Goal: Transaction & Acquisition: Book appointment/travel/reservation

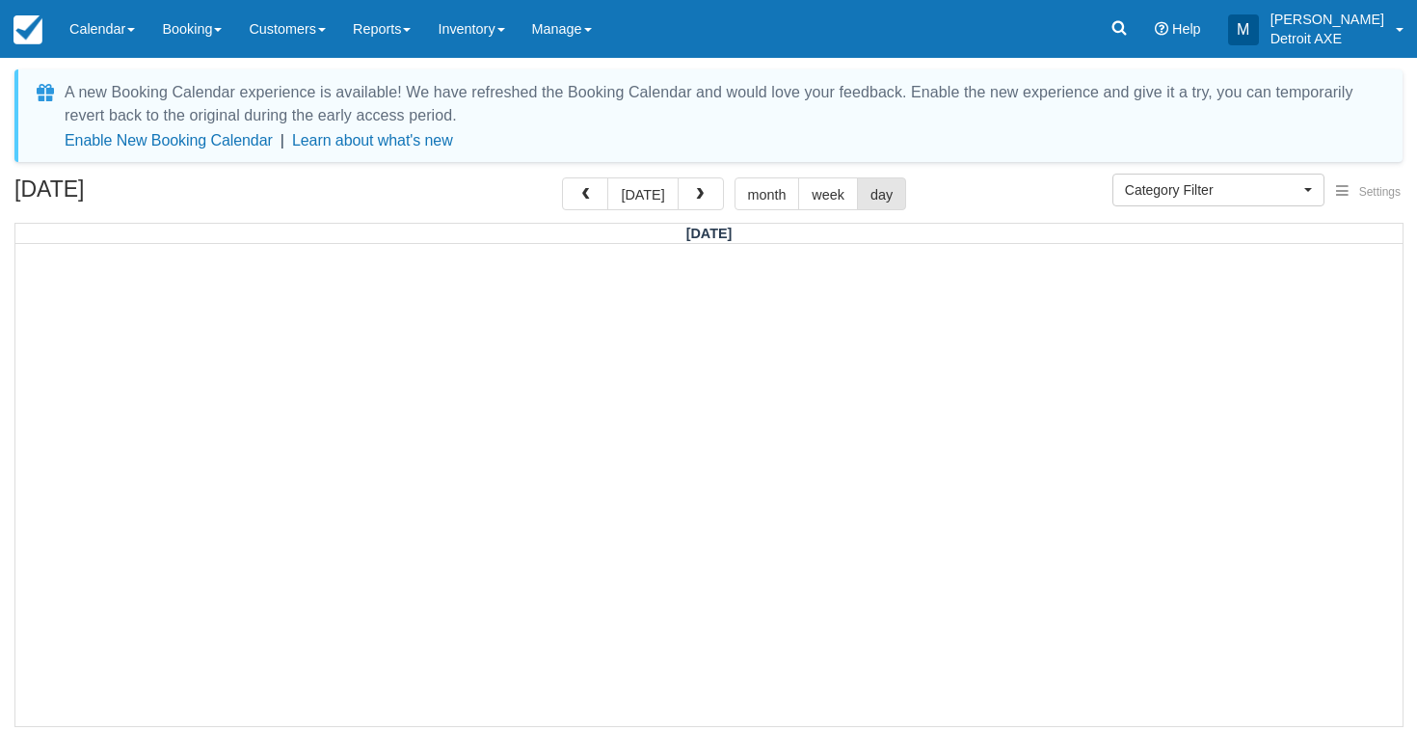
select select
click at [89, 41] on link "Calendar" at bounding box center [102, 29] width 93 height 58
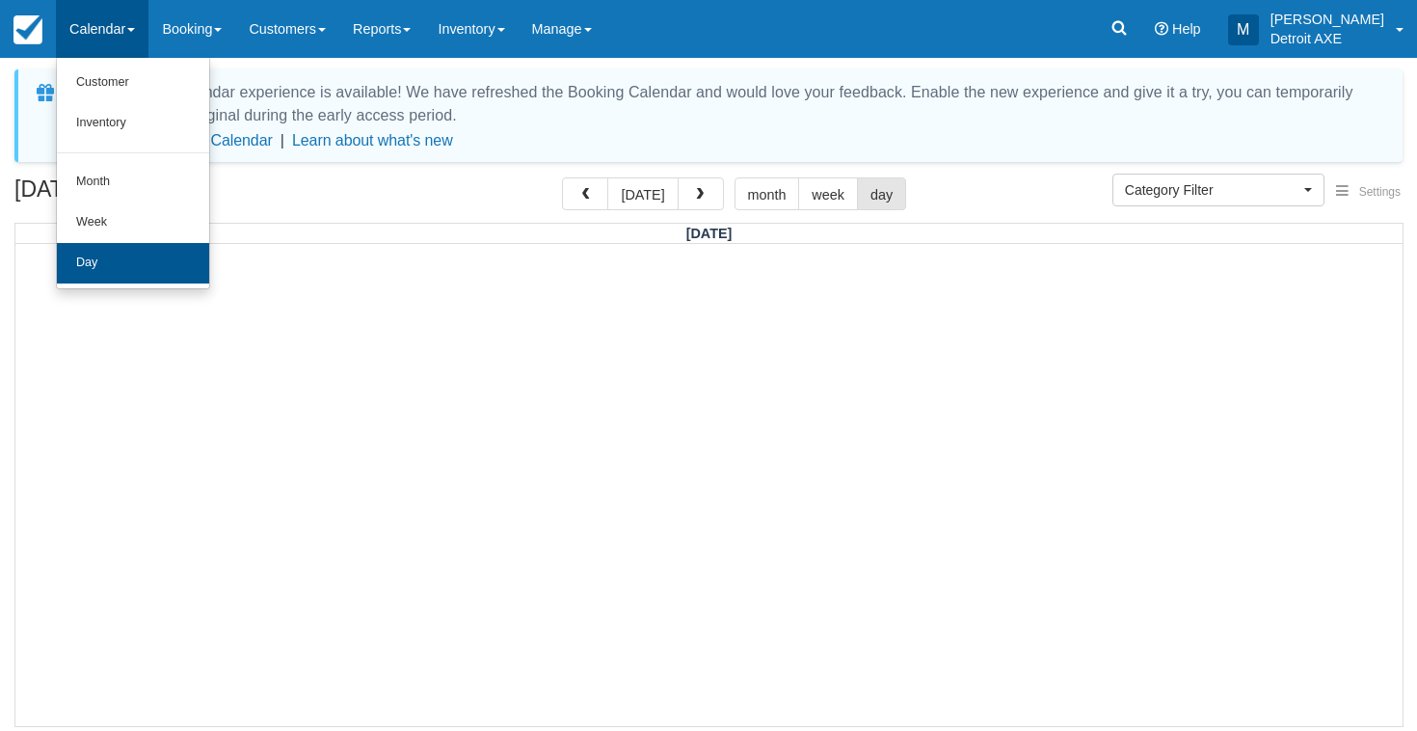
click at [140, 254] on link "Day" at bounding box center [133, 263] width 152 height 40
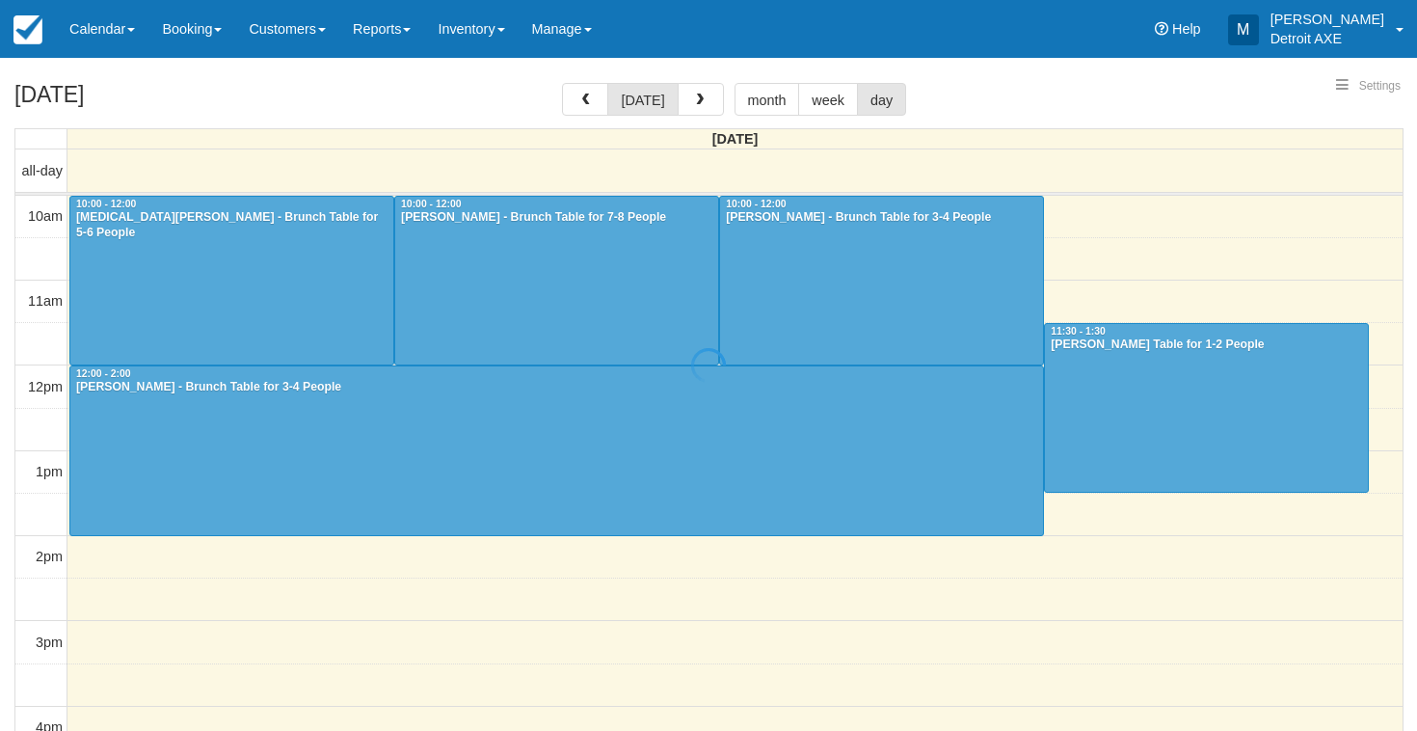
select select
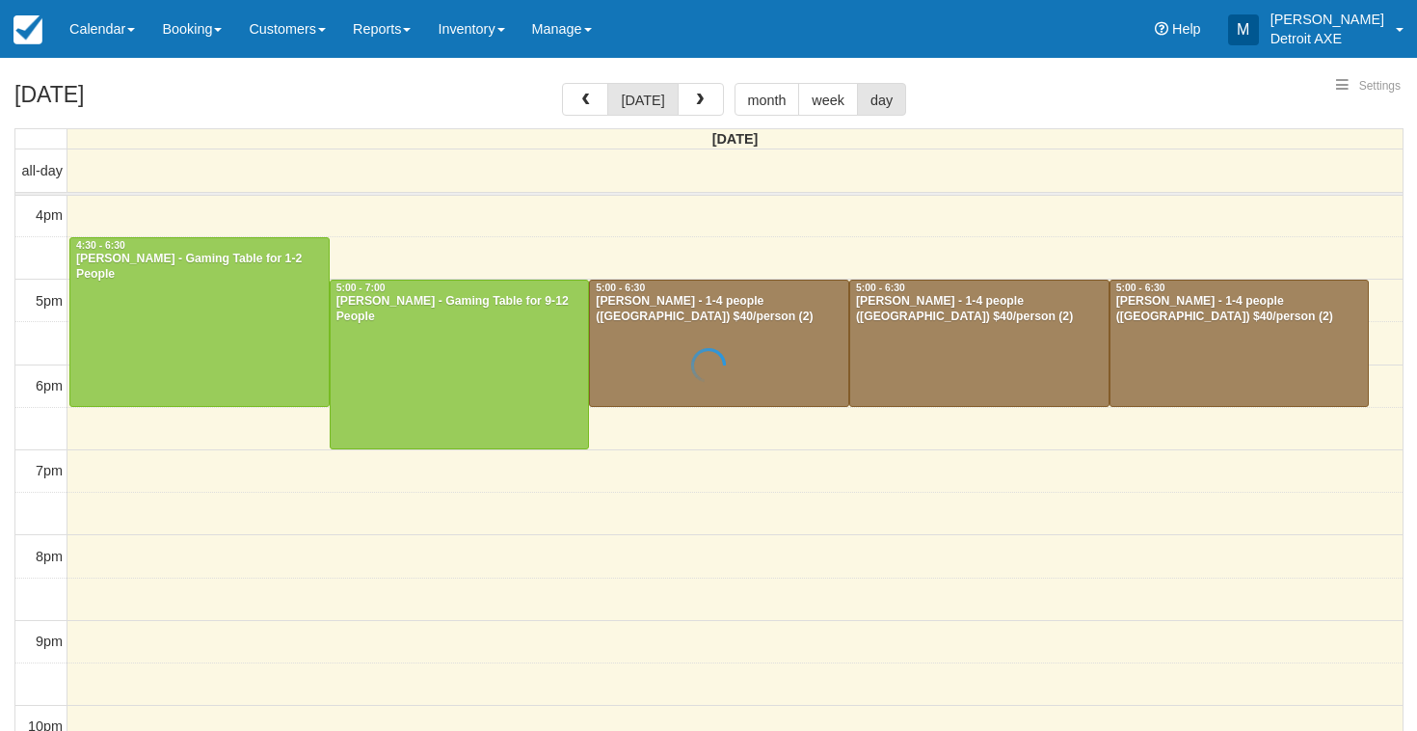
select select
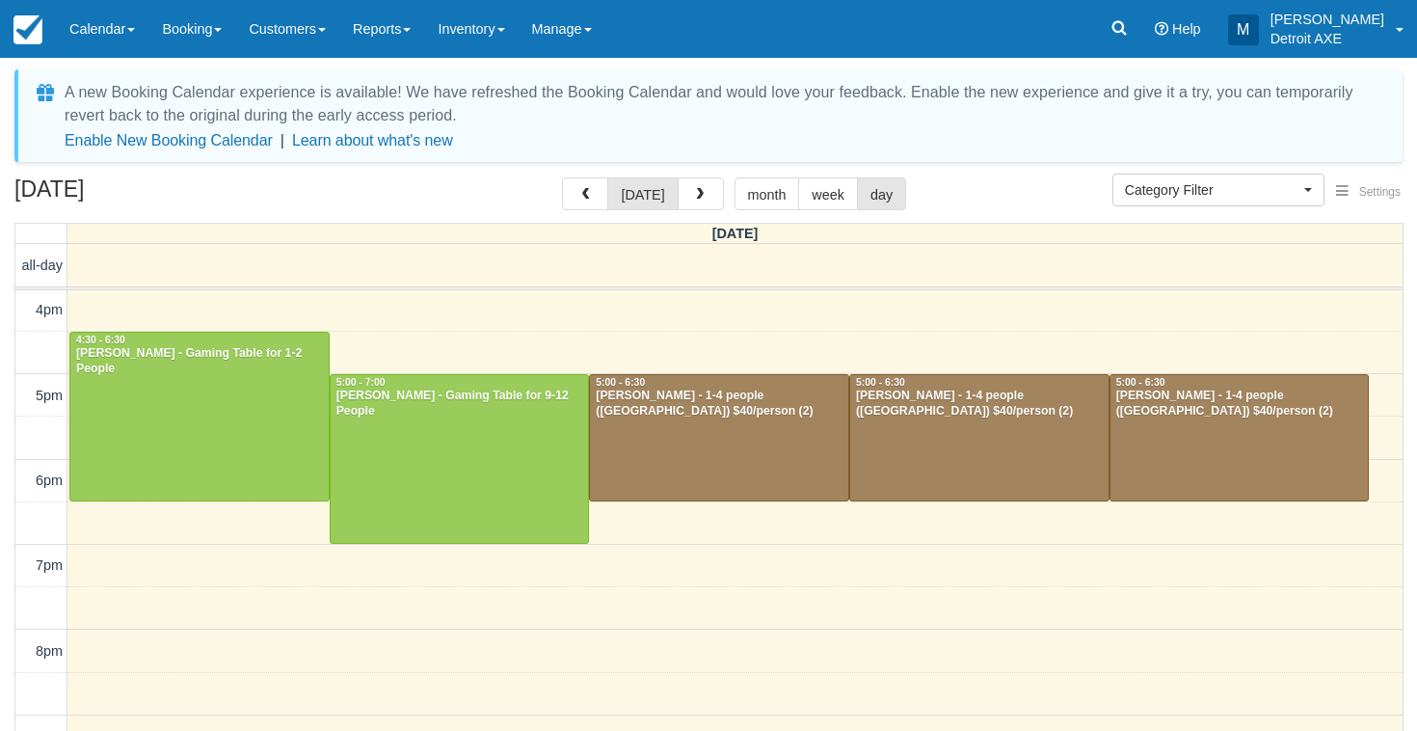
click at [1233, 452] on div at bounding box center [1240, 438] width 258 height 126
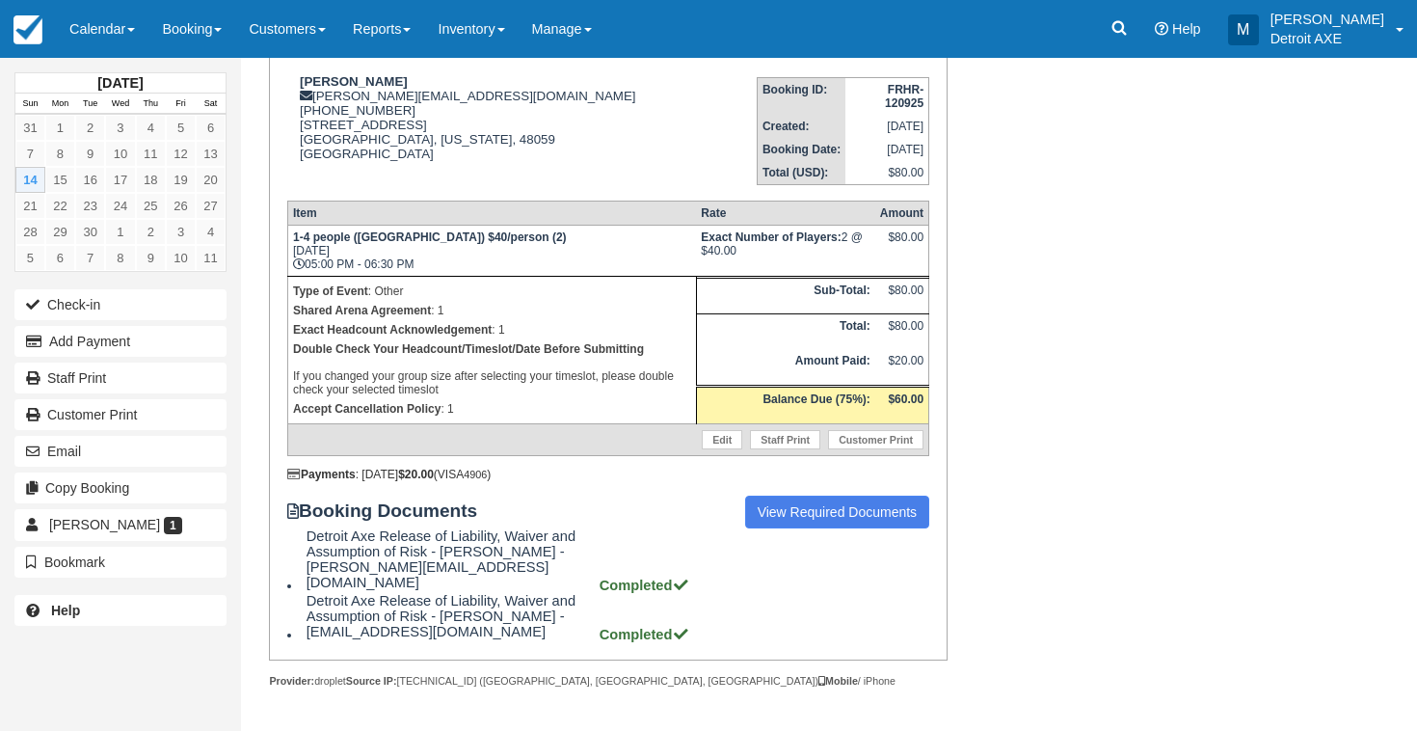
scroll to position [255, 0]
click at [72, 32] on link "Calendar" at bounding box center [102, 29] width 93 height 58
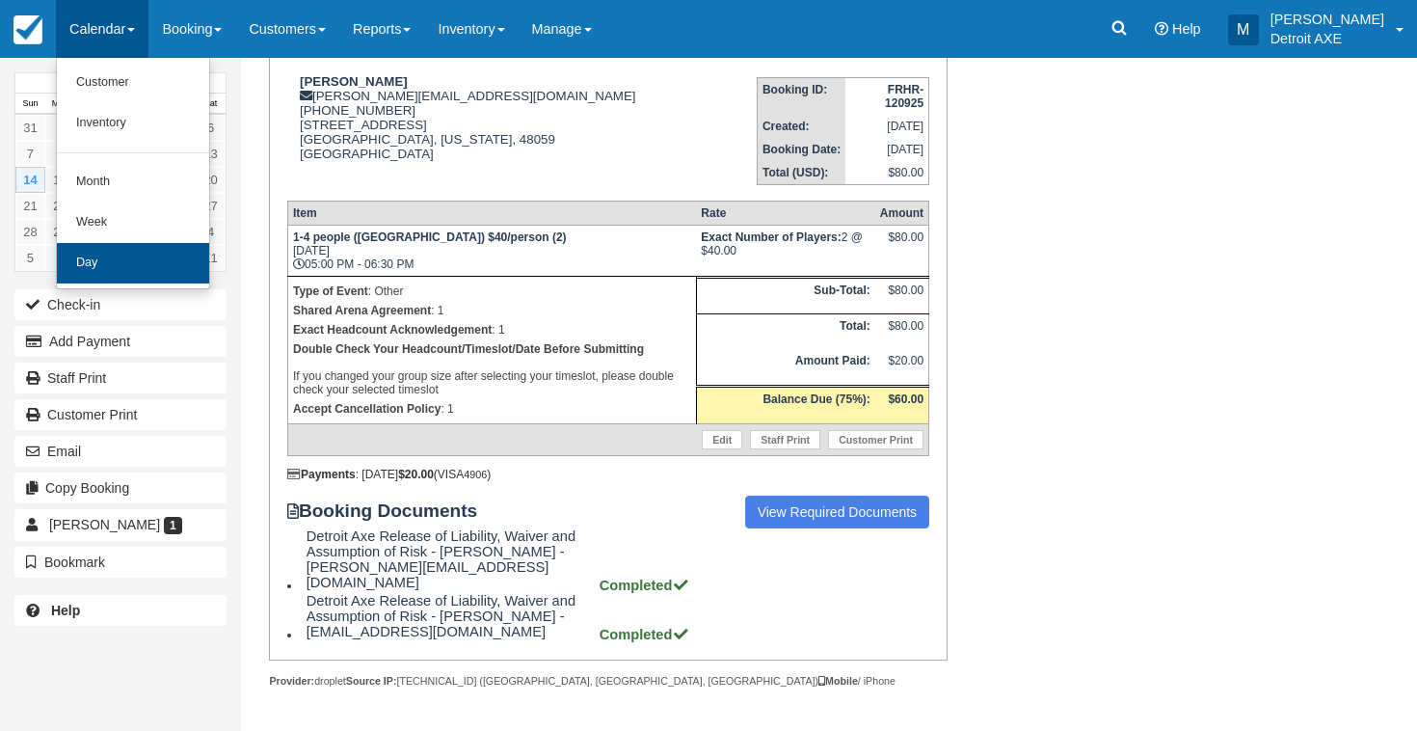
click at [143, 253] on link "Day" at bounding box center [133, 263] width 152 height 40
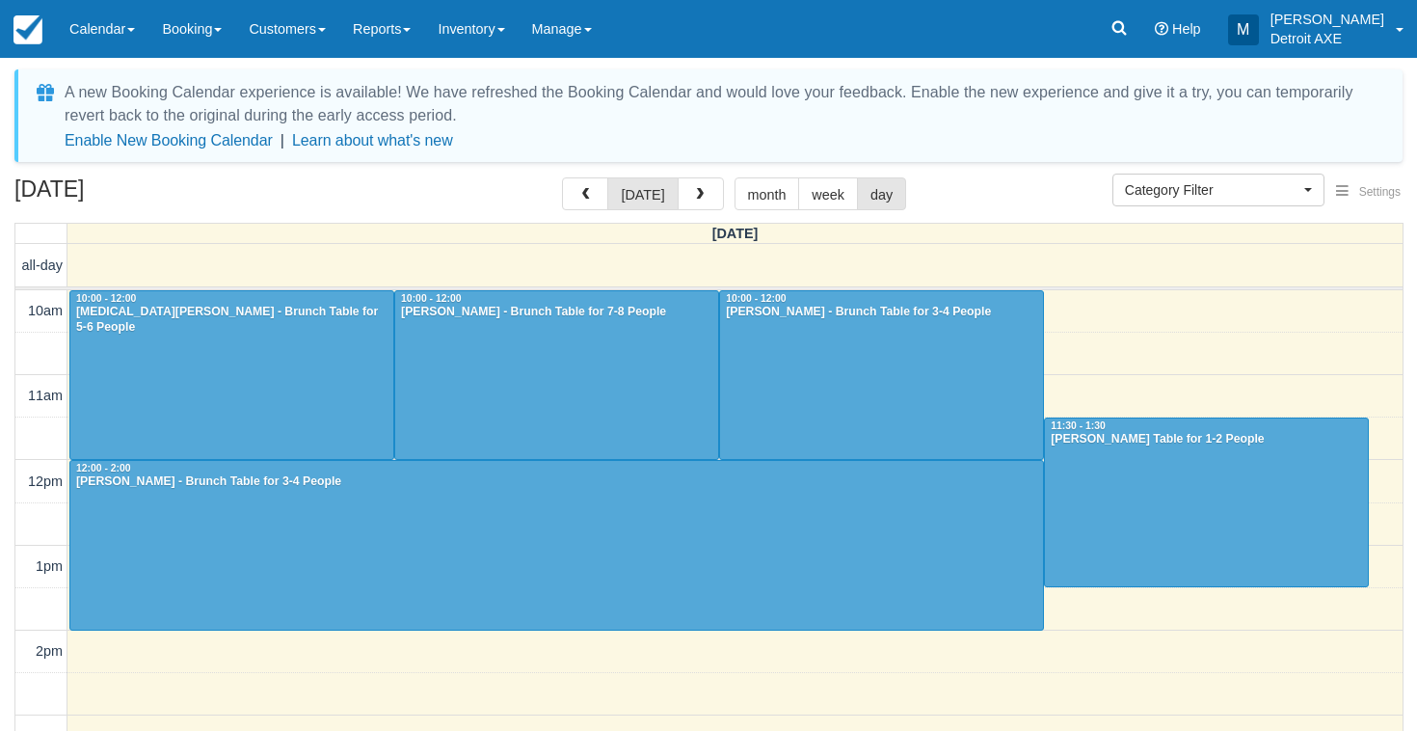
select select
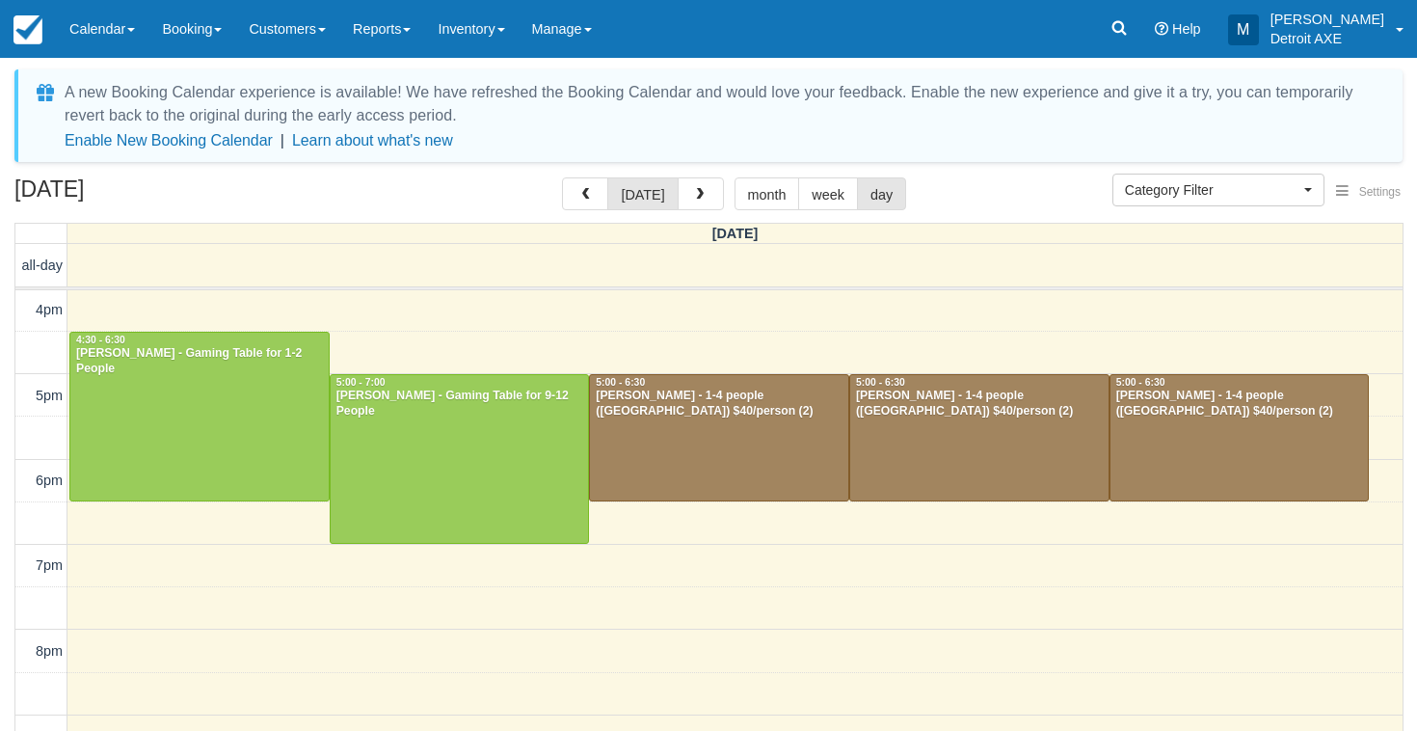
click at [731, 431] on div at bounding box center [719, 438] width 258 height 126
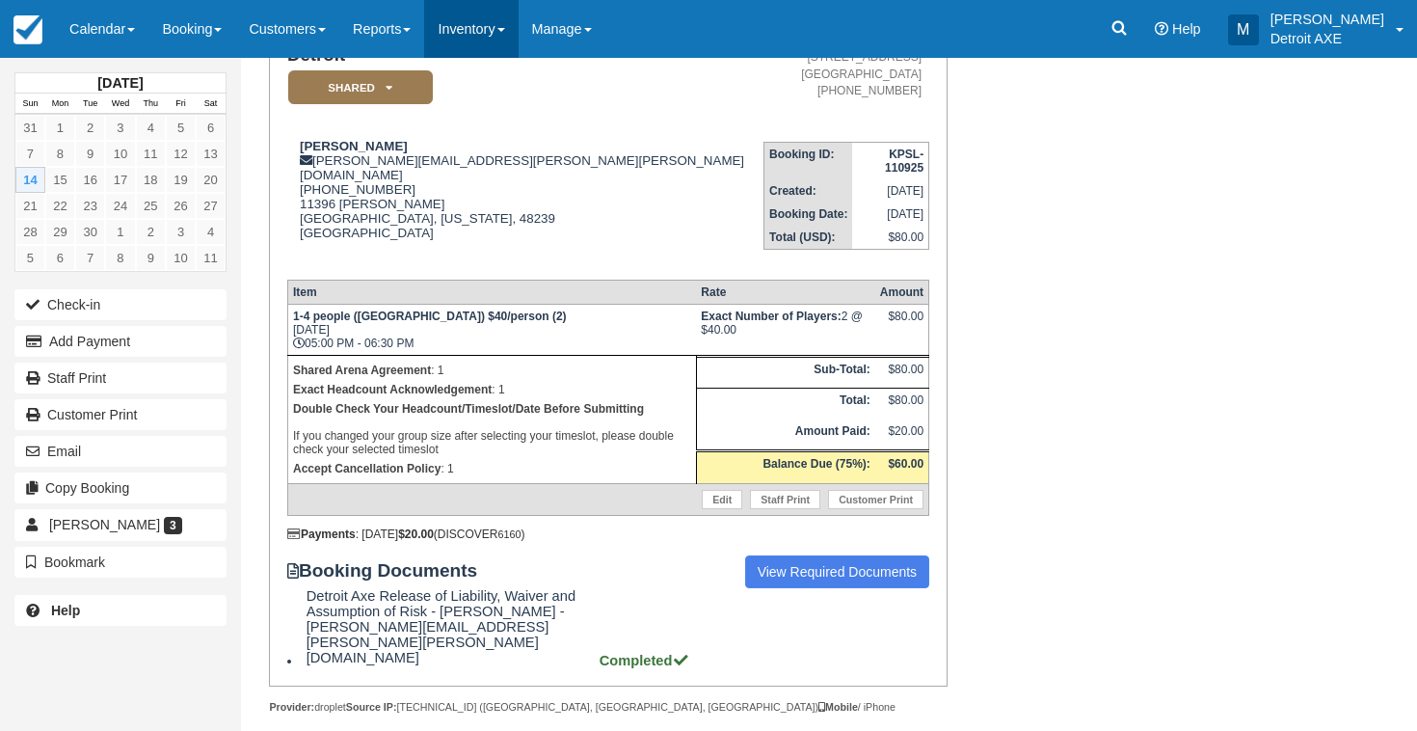
scroll to position [182, 0]
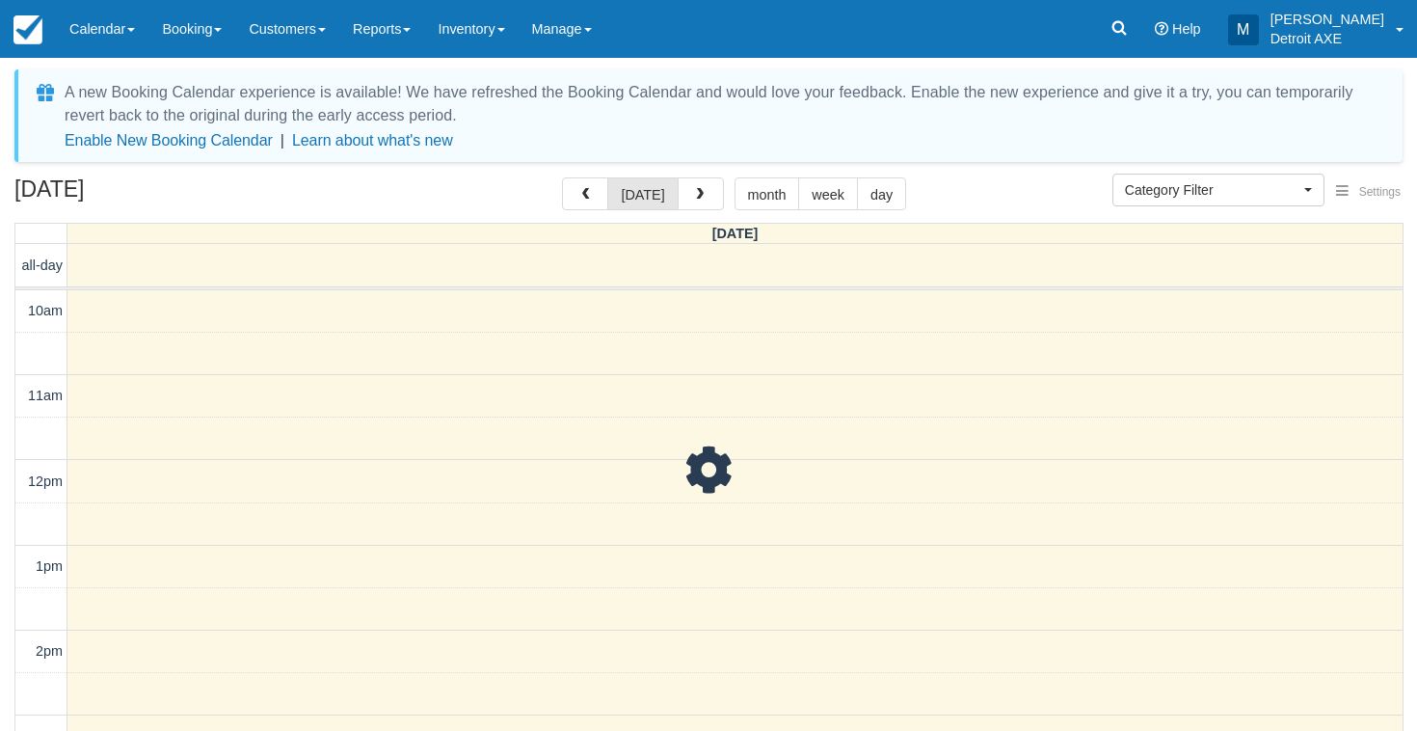
select select
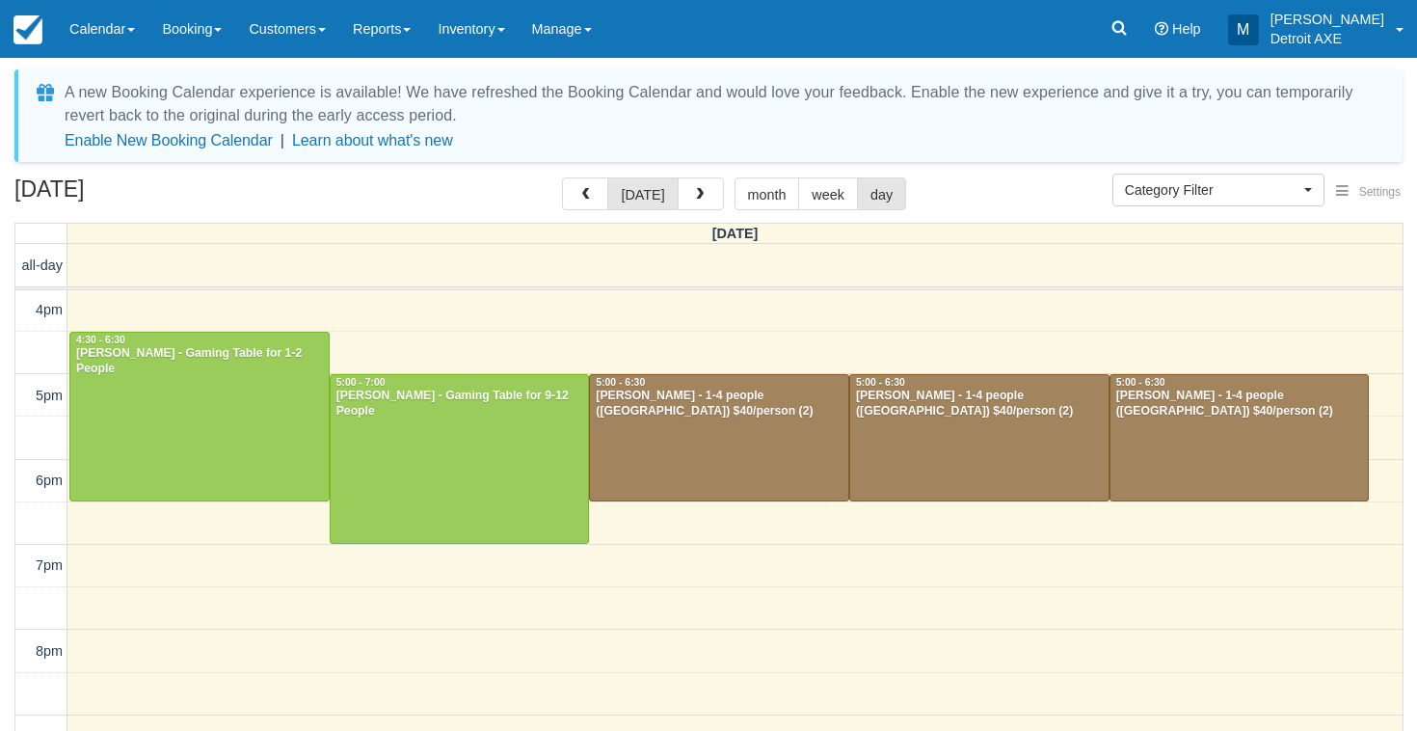
click at [696, 442] on div at bounding box center [719, 438] width 258 height 126
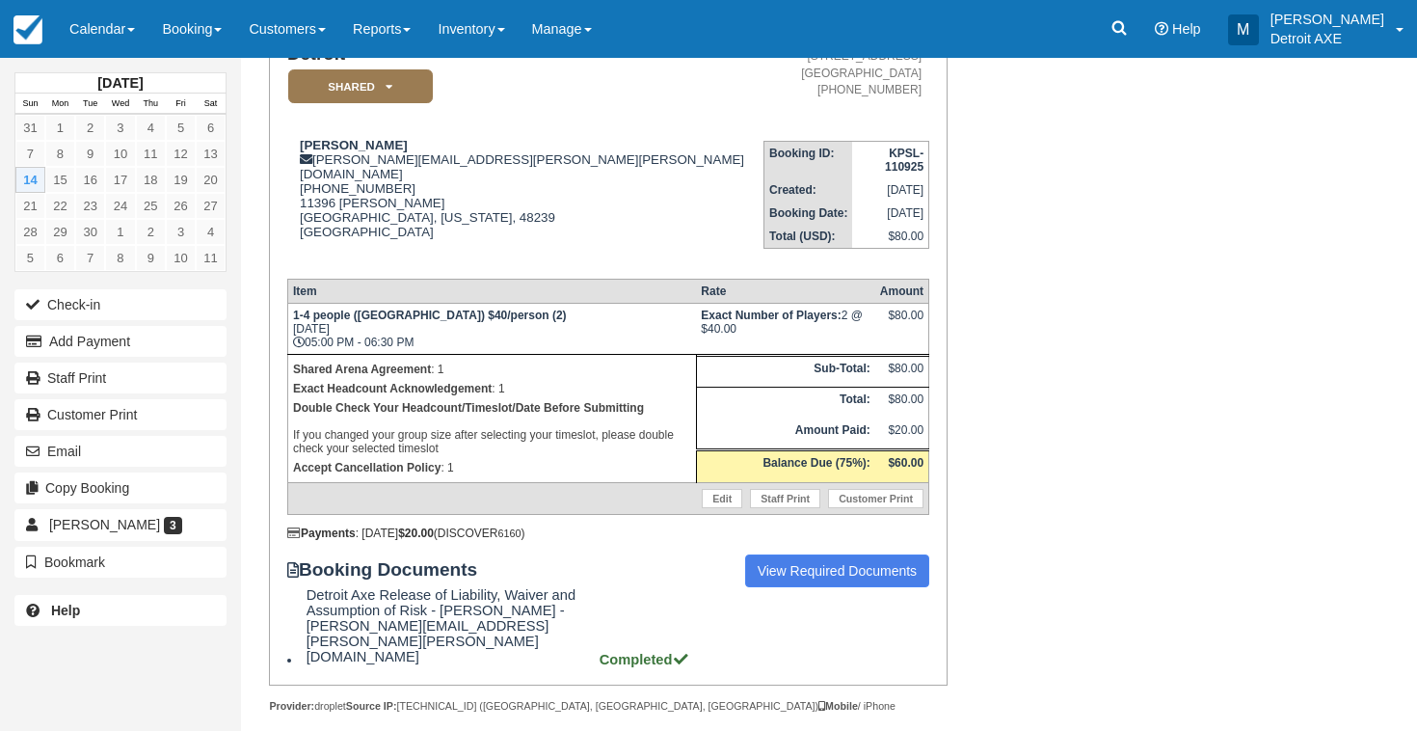
scroll to position [182, 0]
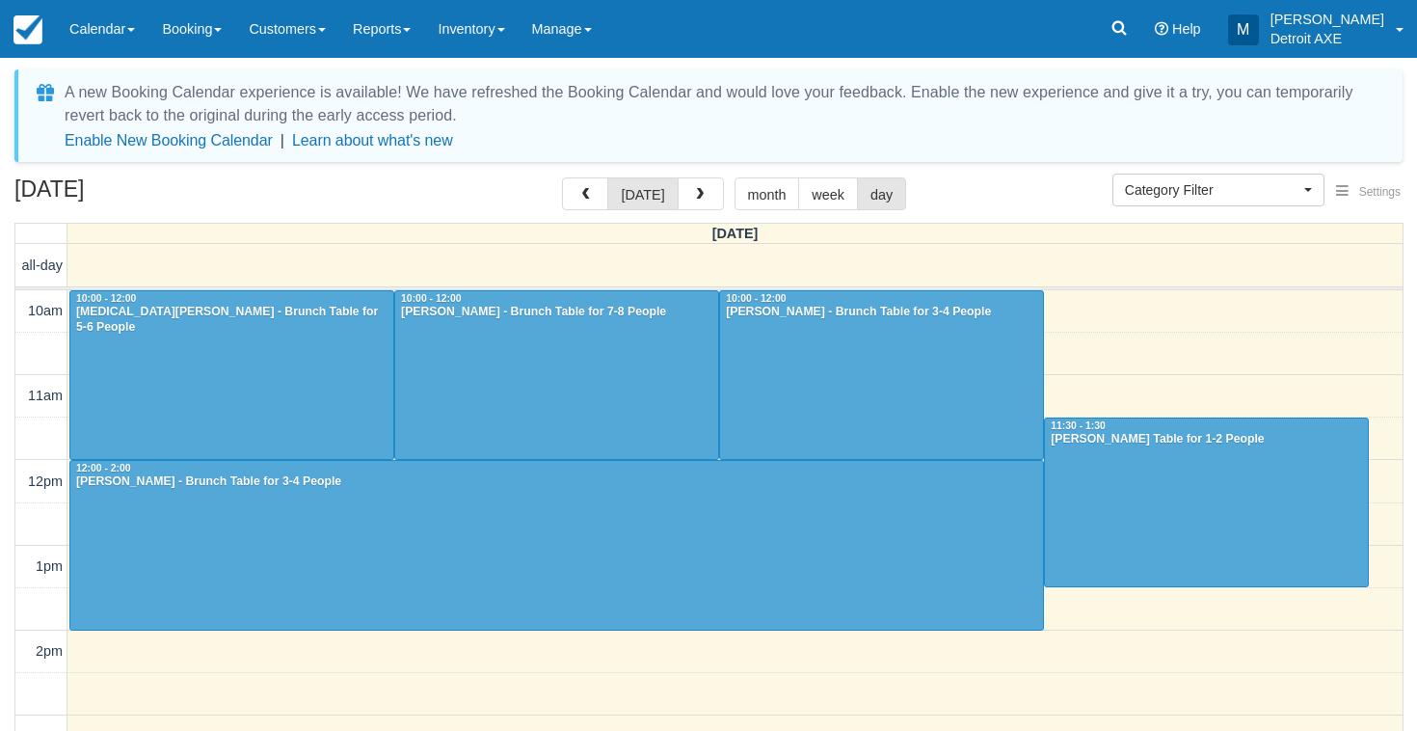
select select
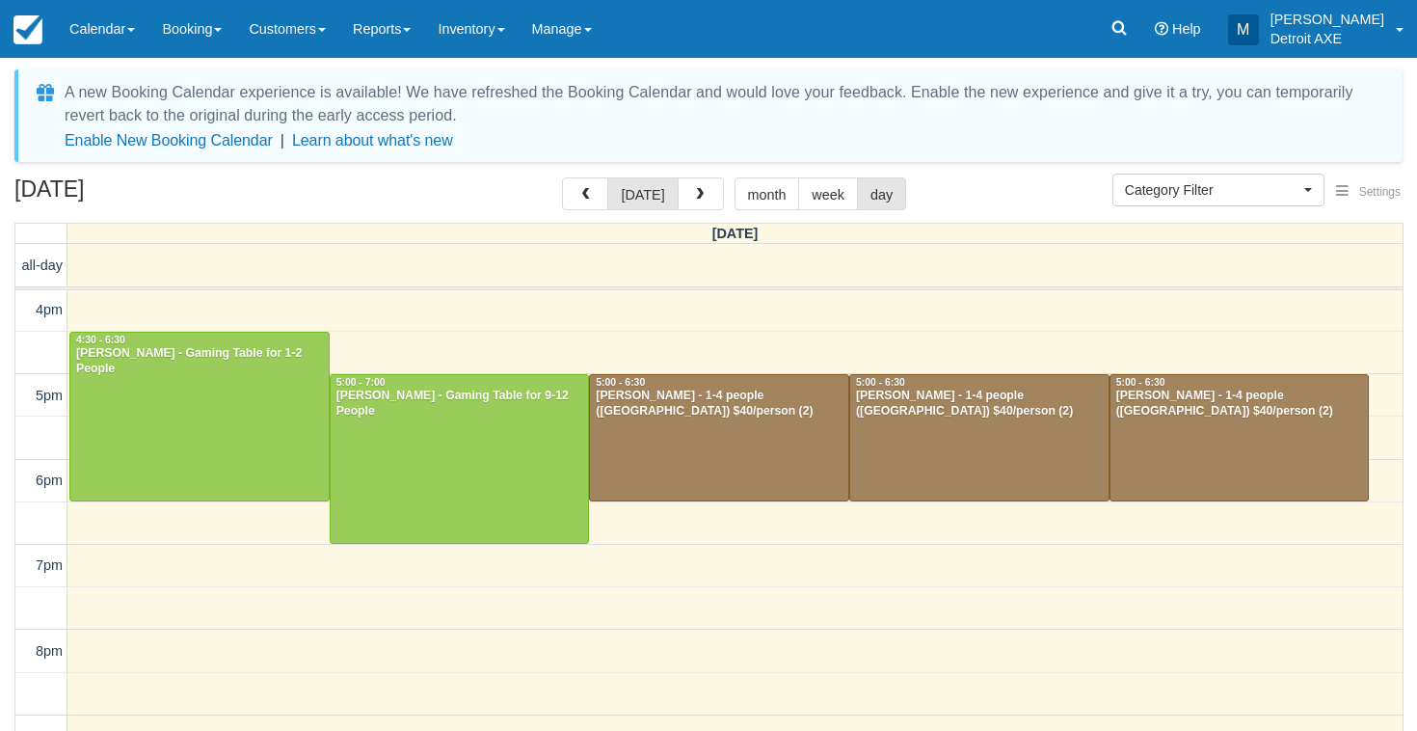
click at [988, 452] on div at bounding box center [979, 438] width 258 height 126
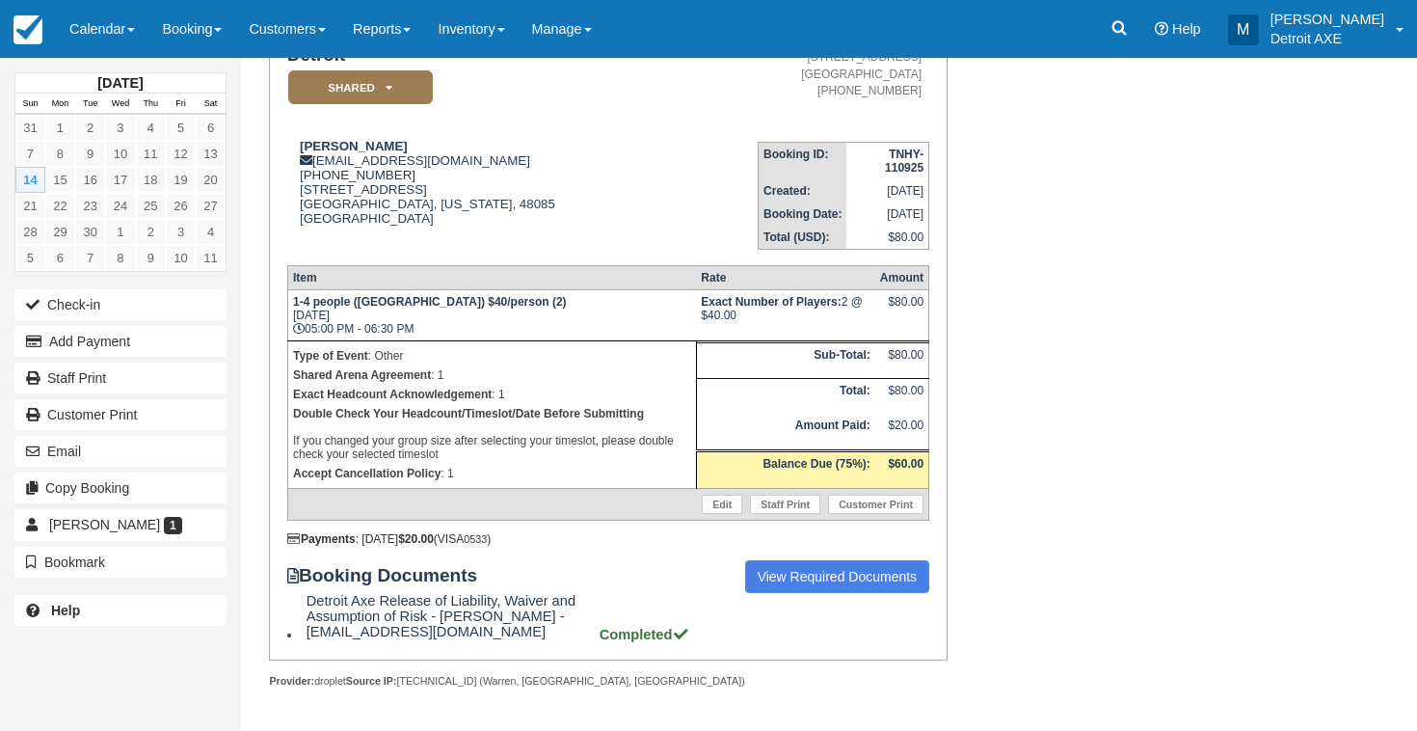
scroll to position [202, 0]
click at [109, 48] on link "Calendar" at bounding box center [102, 29] width 93 height 58
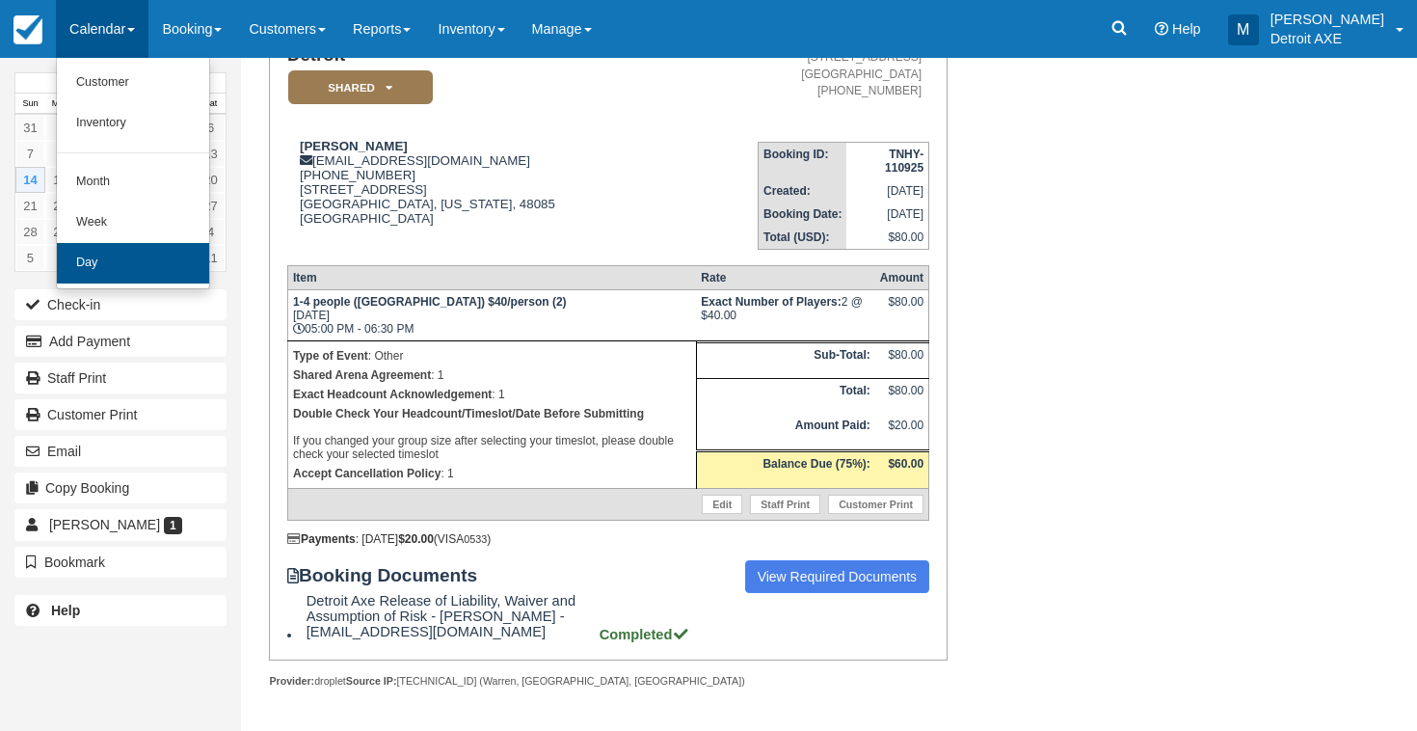
click at [128, 253] on link "Day" at bounding box center [133, 263] width 152 height 40
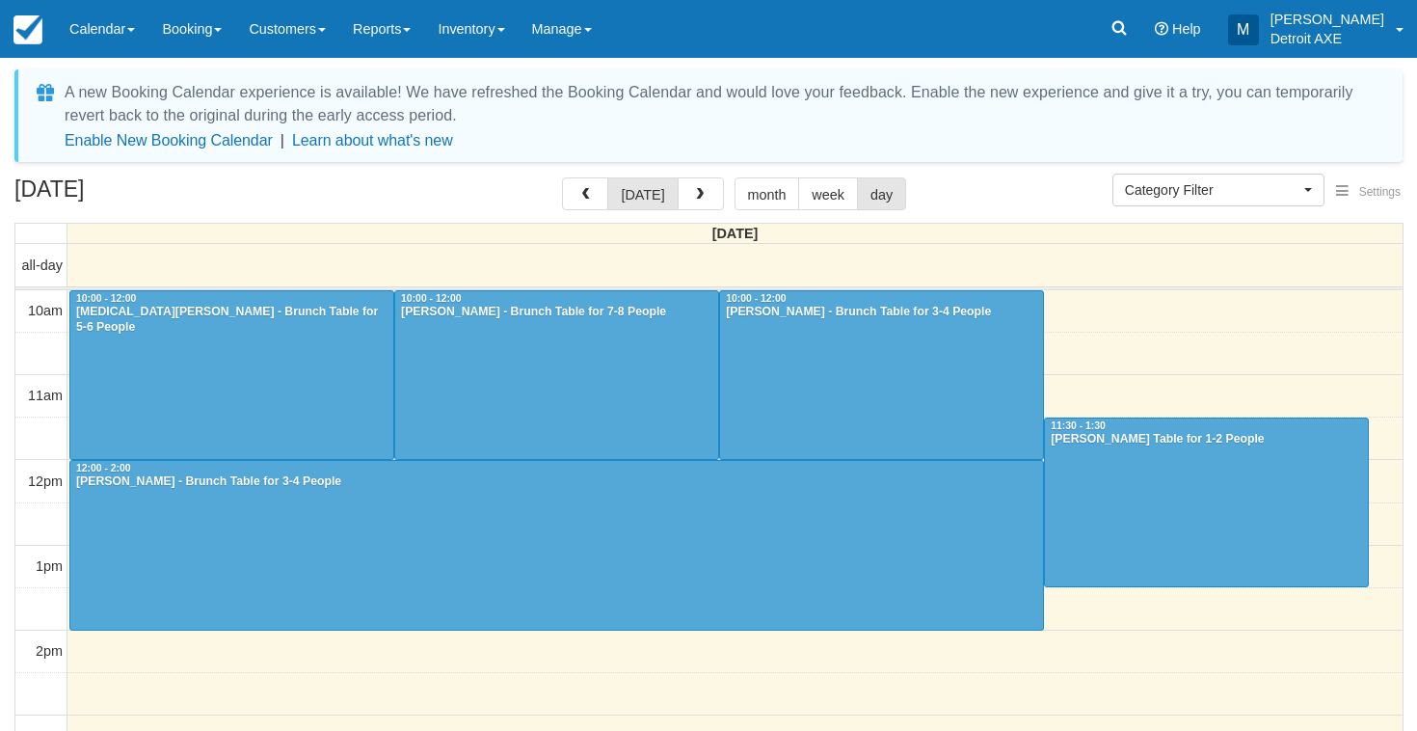
select select
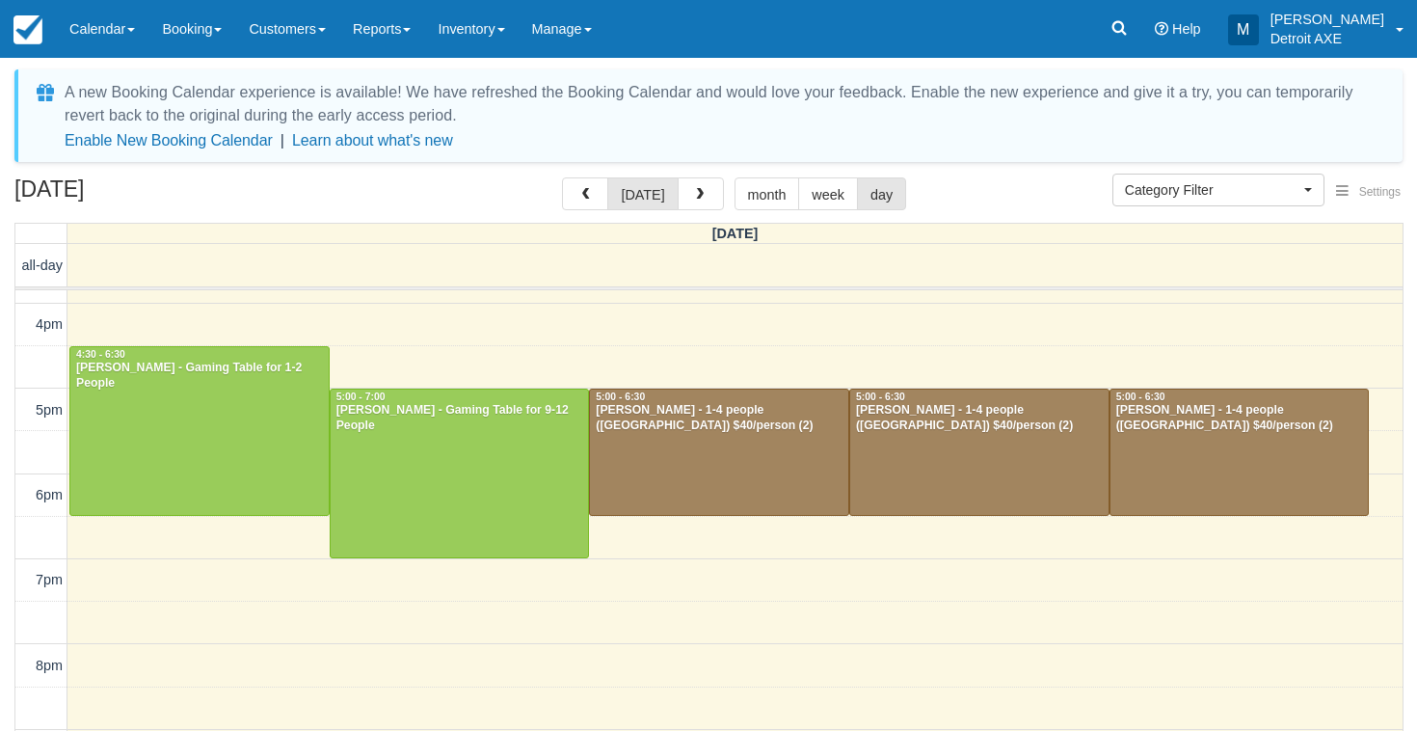
scroll to position [505, 0]
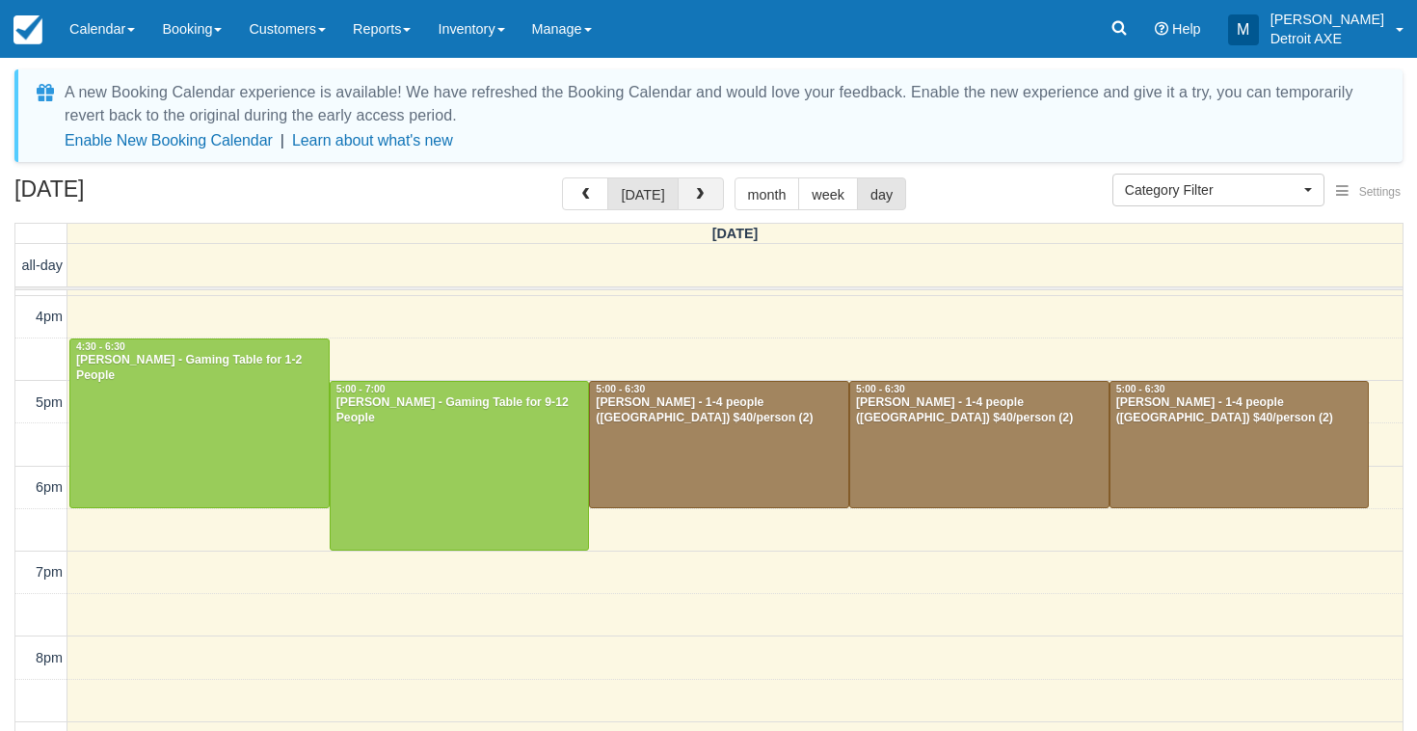
click at [683, 199] on button "button" at bounding box center [701, 193] width 46 height 33
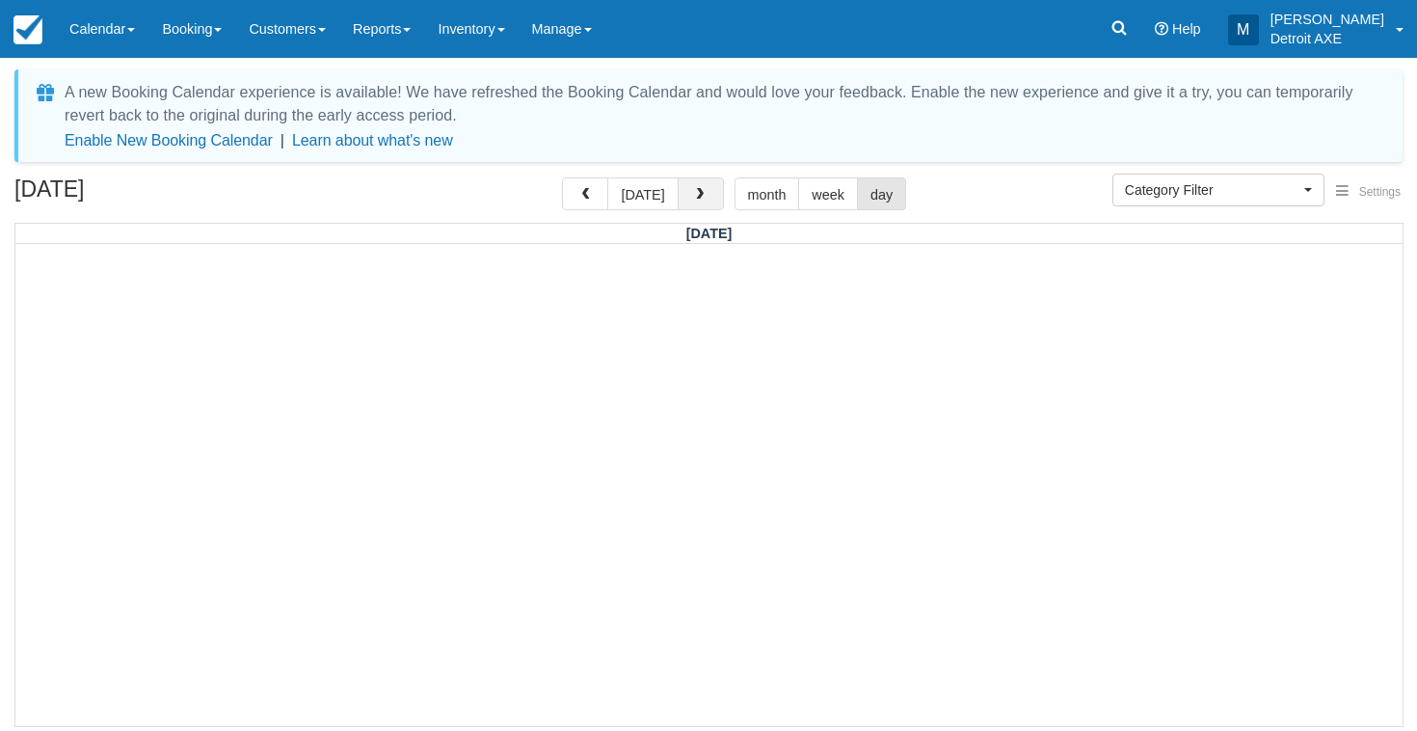
click at [688, 203] on button "button" at bounding box center [701, 193] width 46 height 33
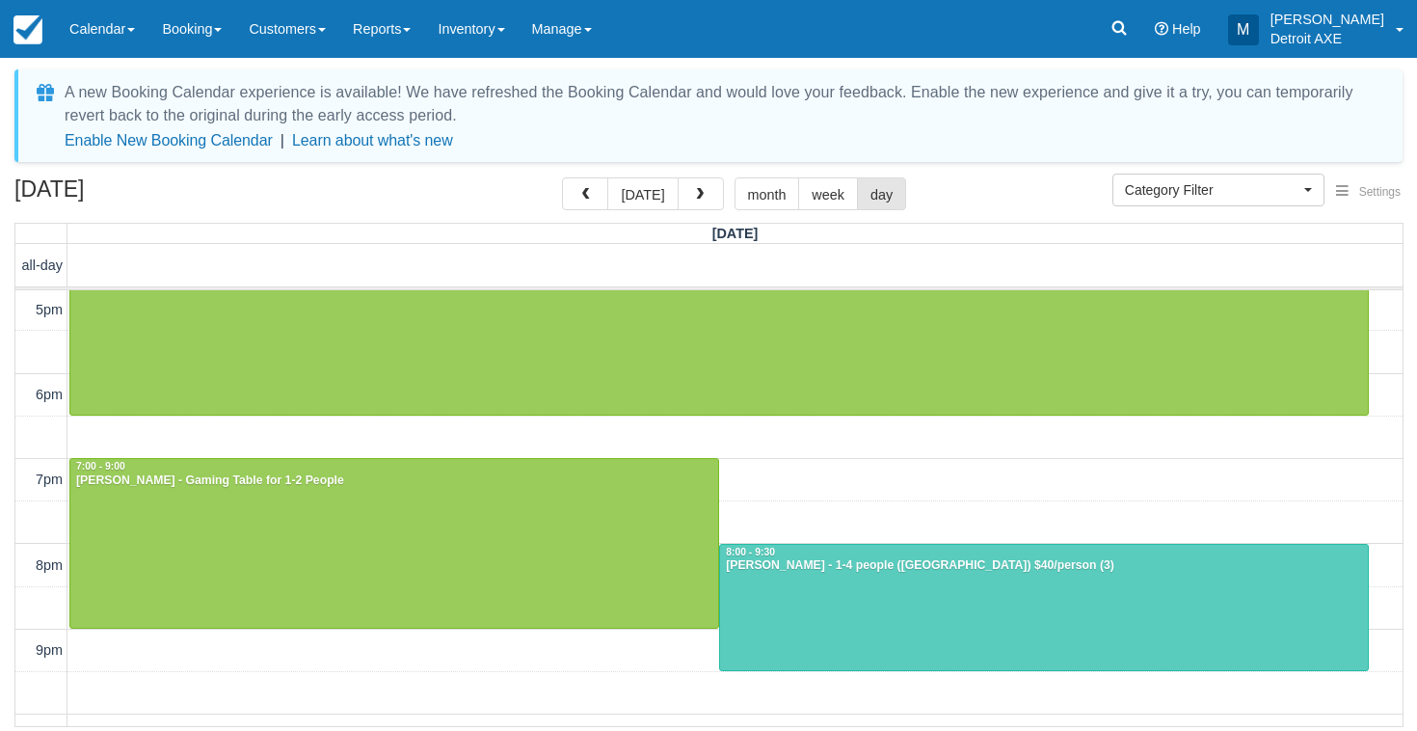
click at [743, 587] on div at bounding box center [1044, 608] width 648 height 126
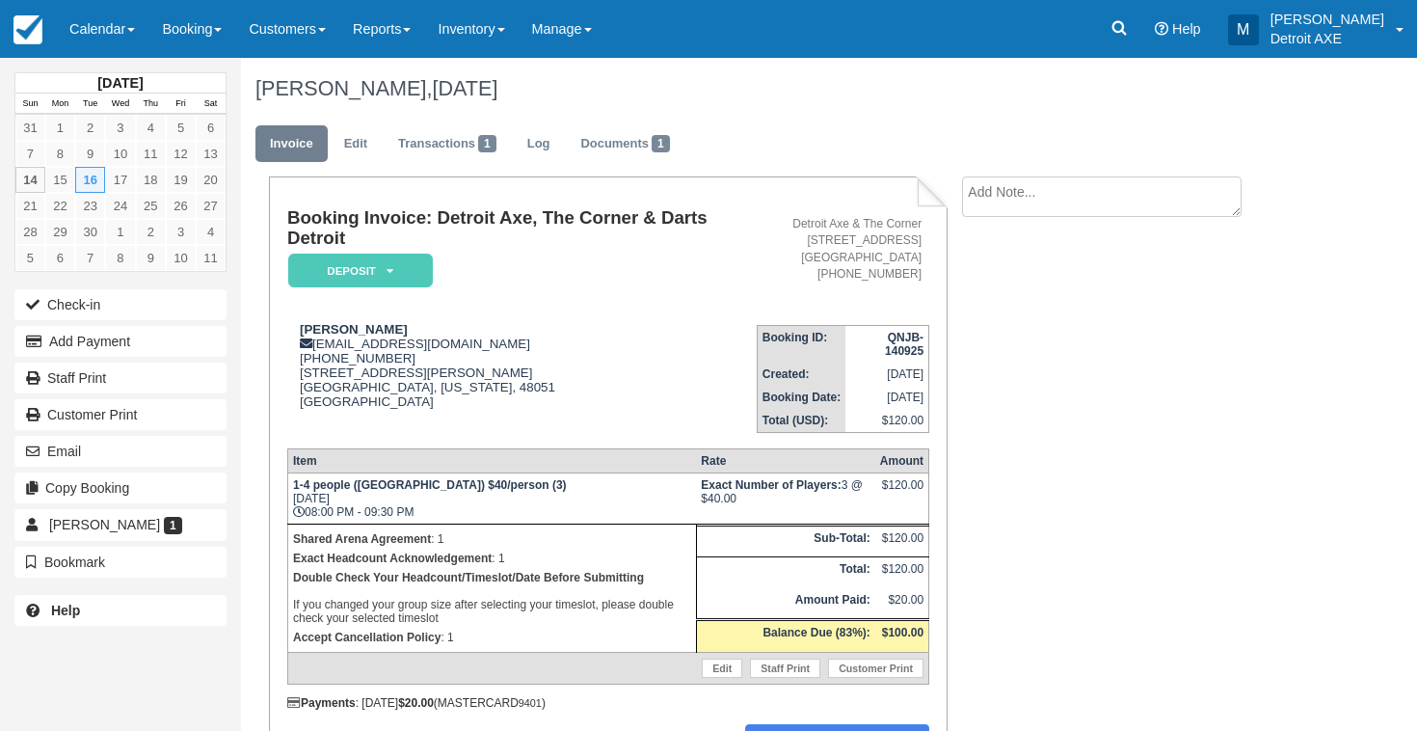
click at [387, 272] on icon at bounding box center [390, 271] width 7 height 12
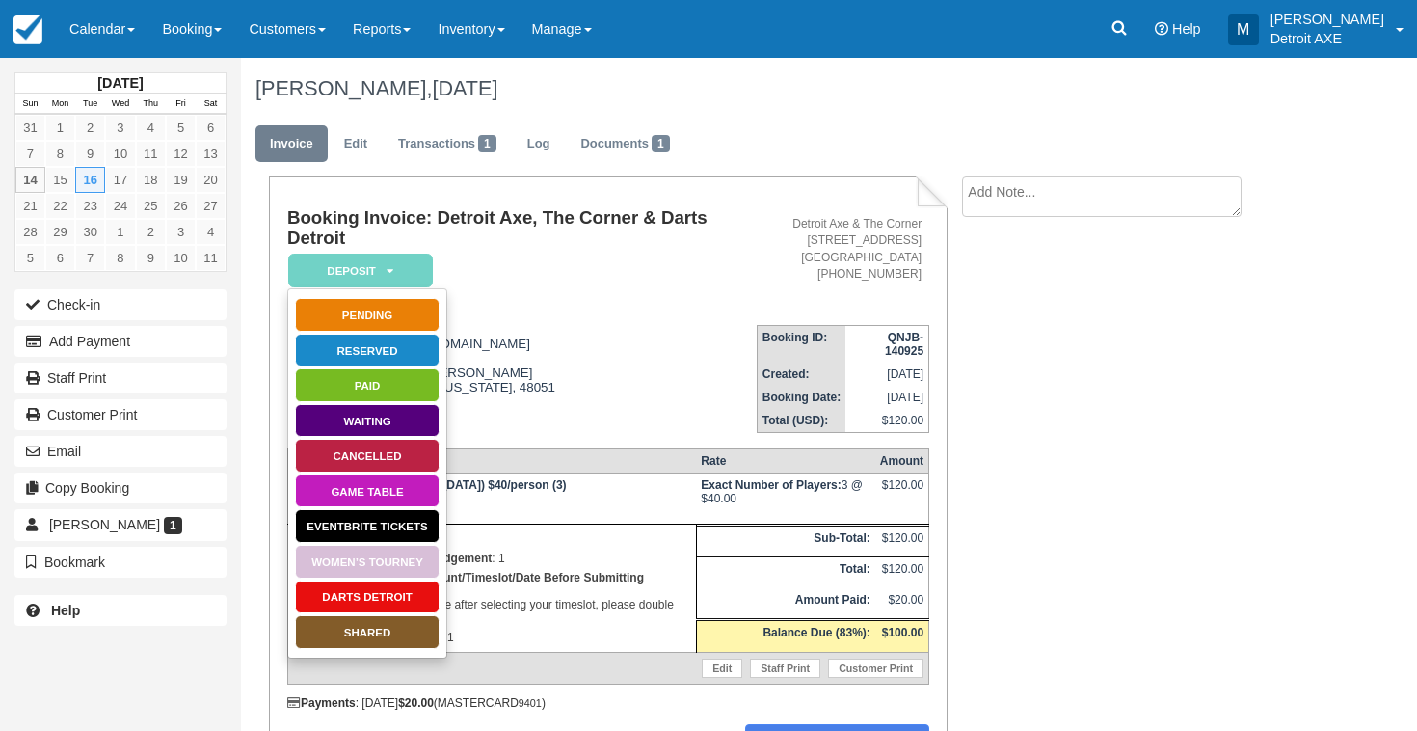
click at [381, 635] on link "SHARED" at bounding box center [367, 632] width 145 height 34
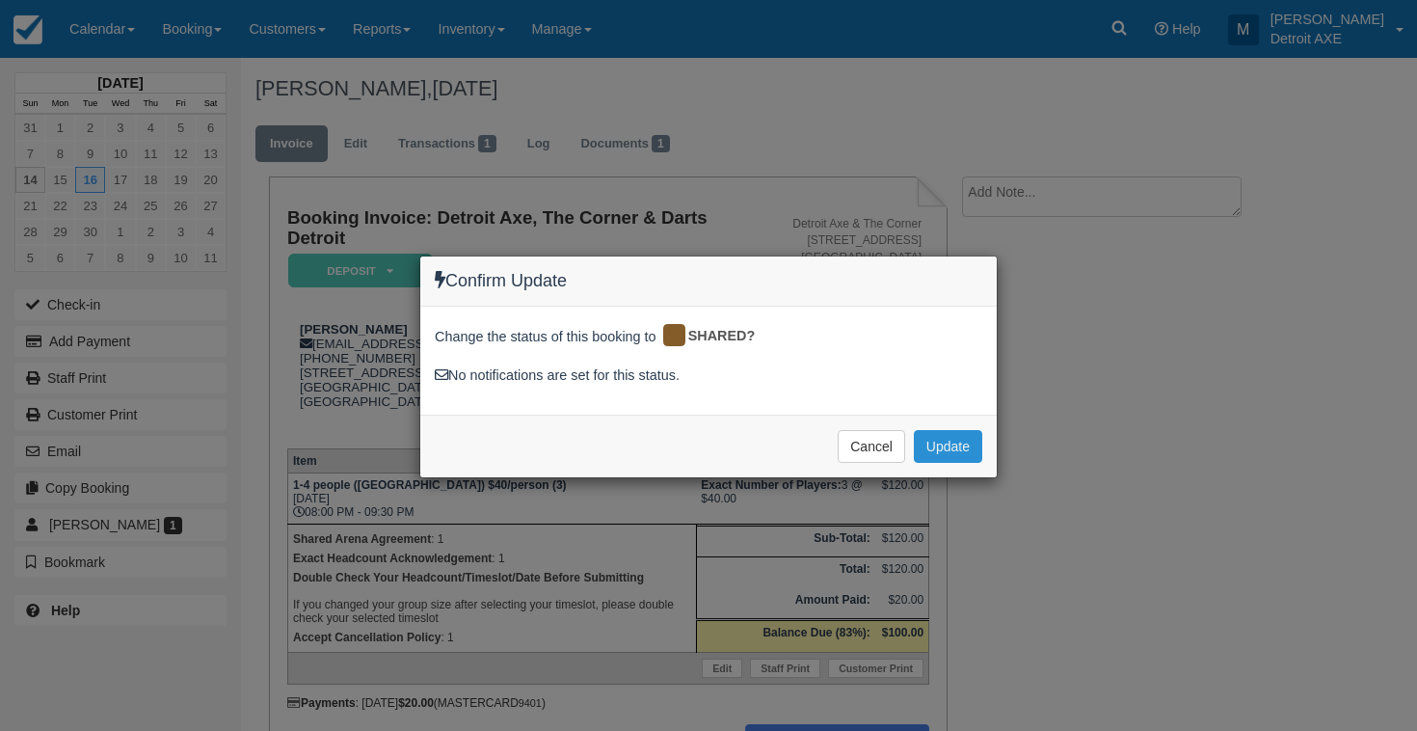
click at [947, 433] on button "Update" at bounding box center [948, 446] width 68 height 33
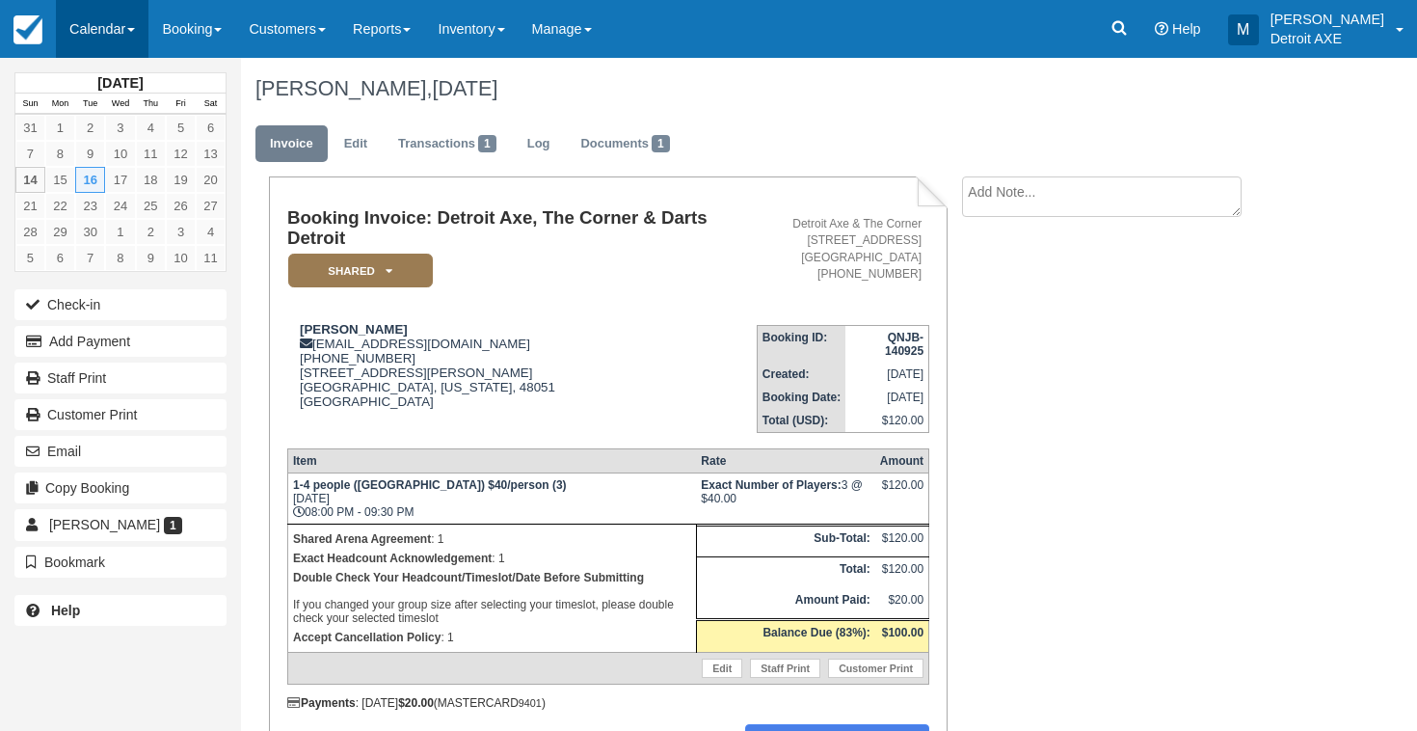
click at [117, 30] on link "Calendar" at bounding box center [102, 29] width 93 height 58
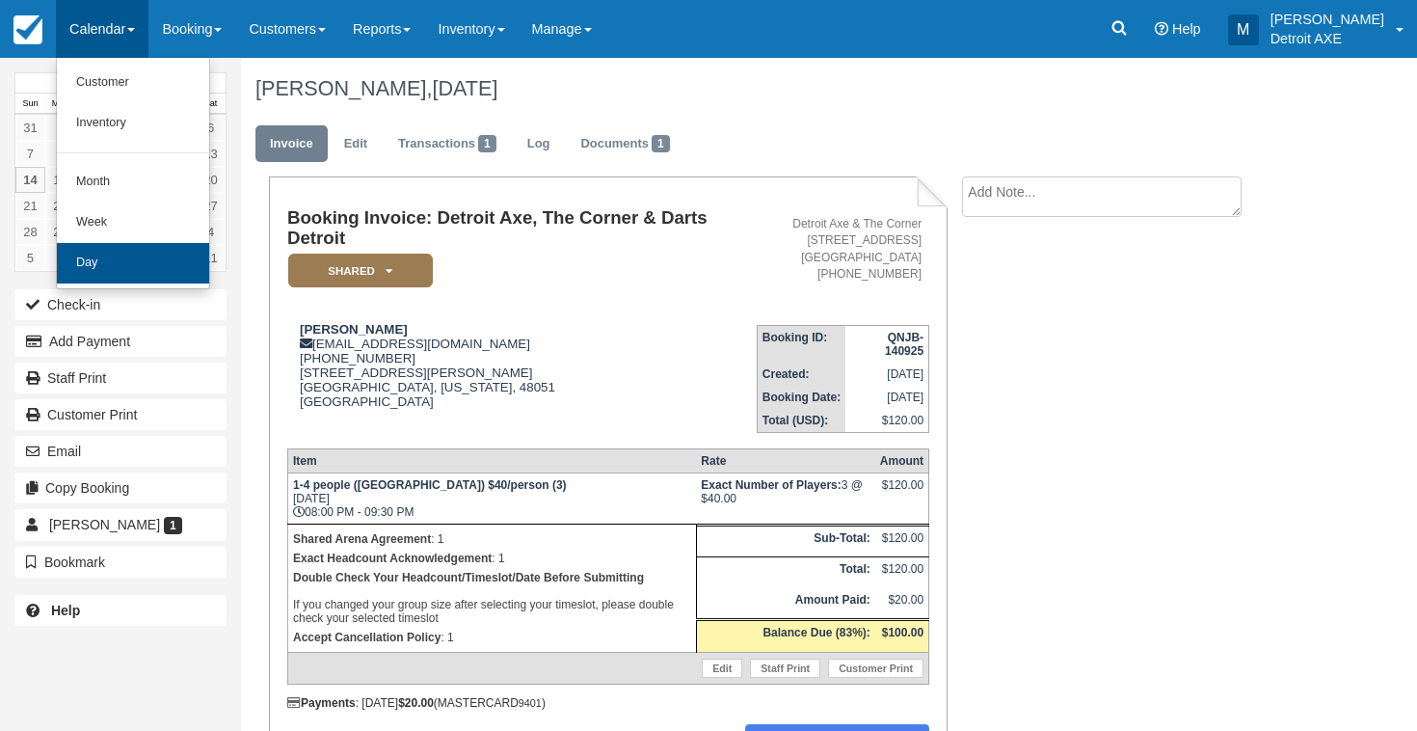
click at [149, 250] on link "Day" at bounding box center [133, 263] width 152 height 40
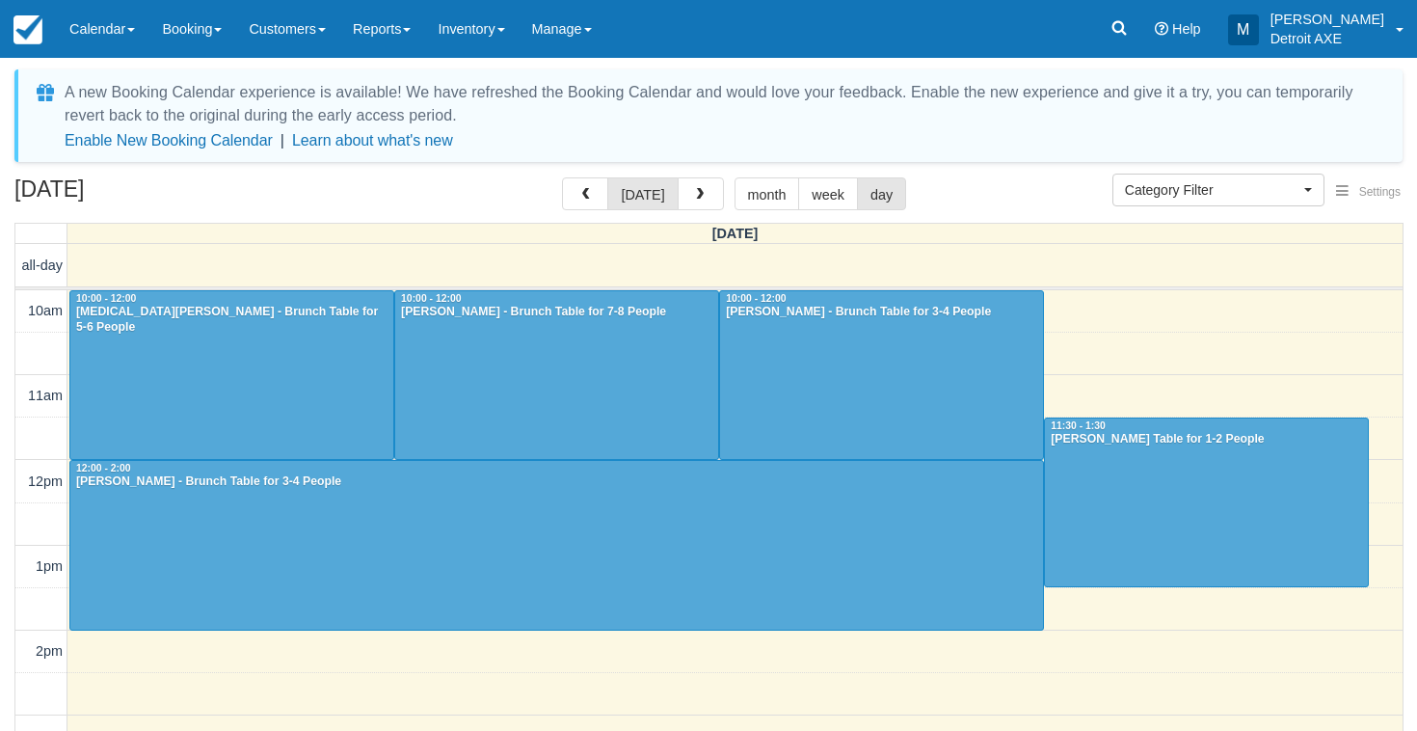
select select
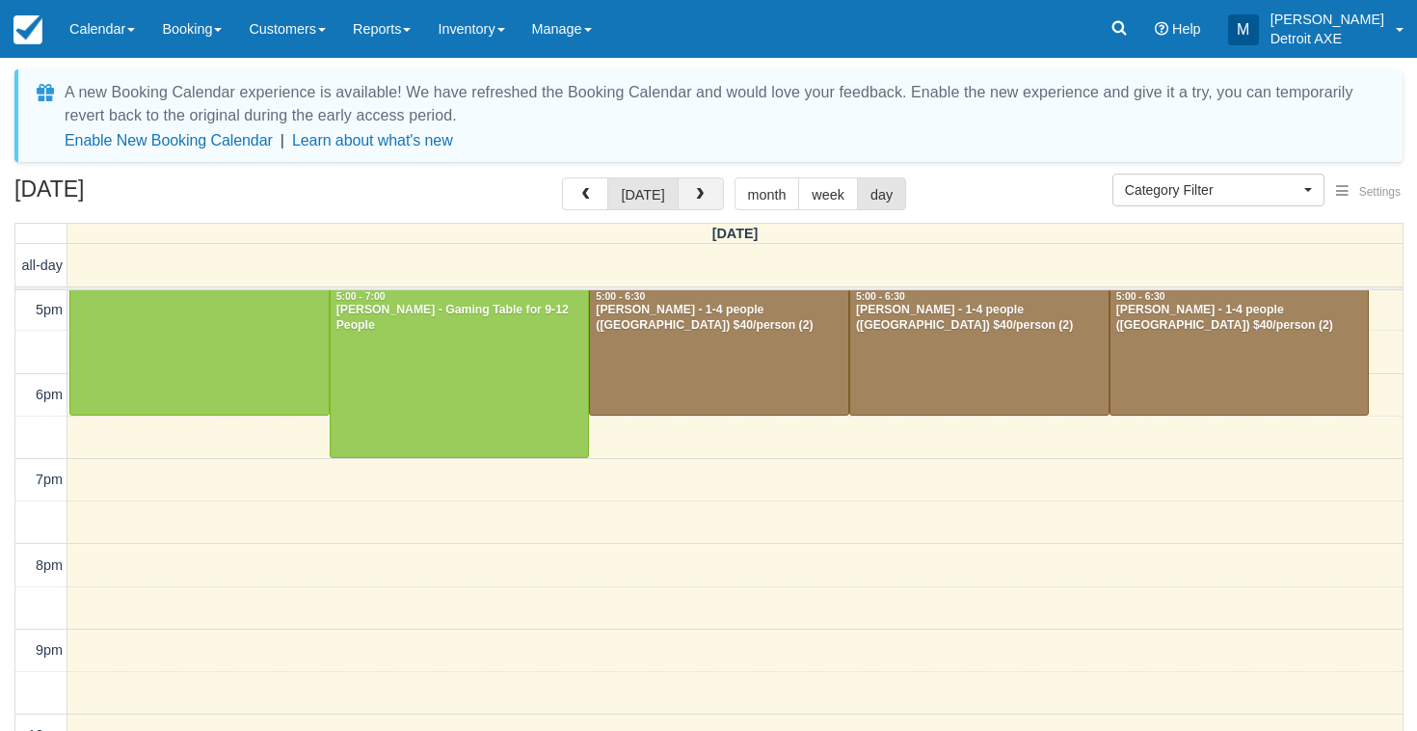
click at [703, 205] on button "button" at bounding box center [701, 193] width 46 height 33
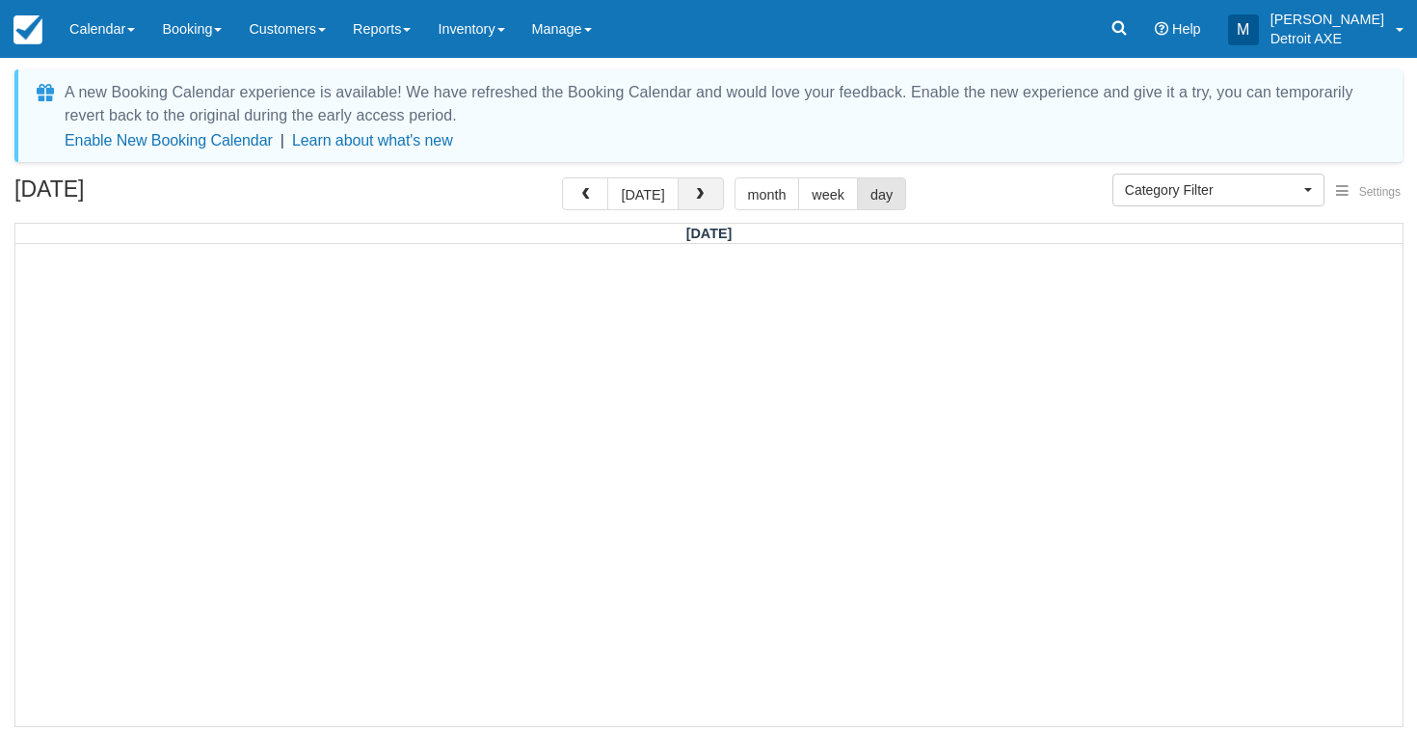
click at [703, 203] on button "button" at bounding box center [701, 193] width 46 height 33
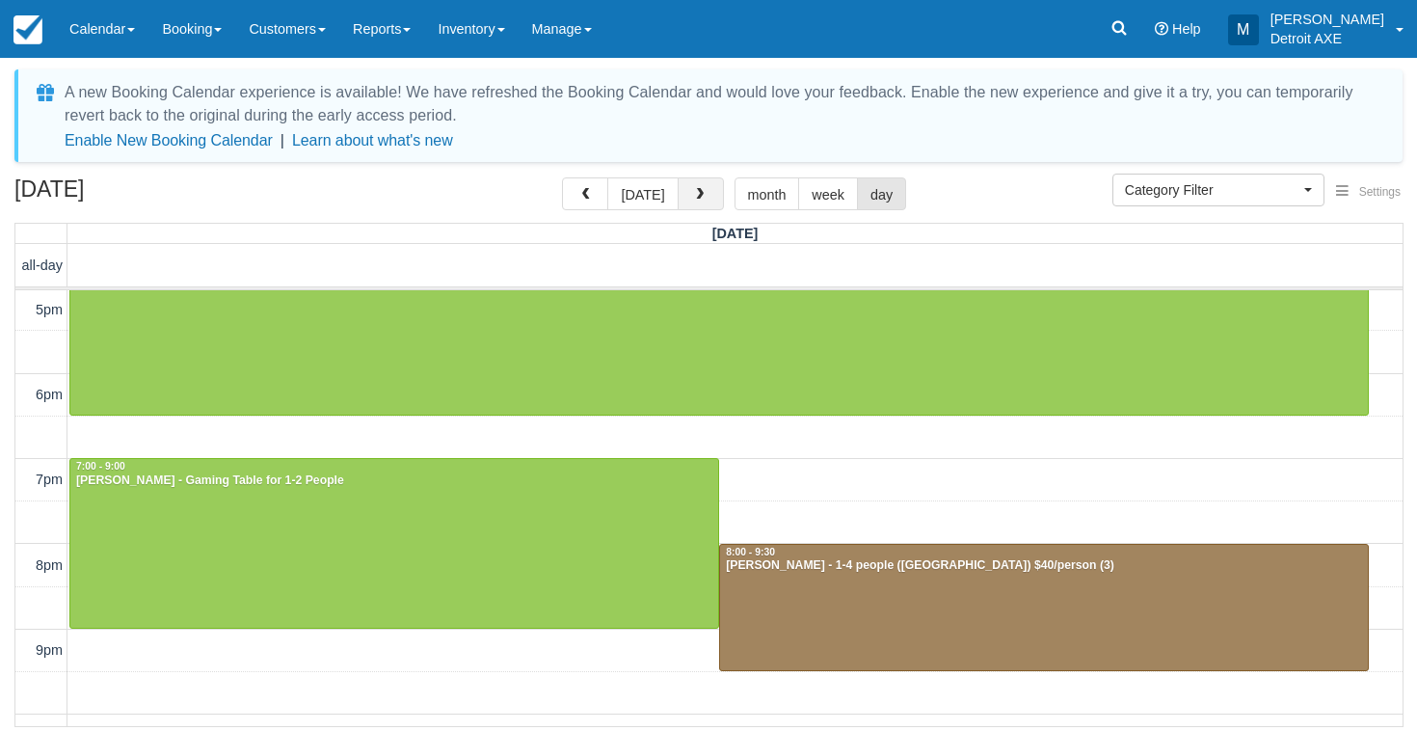
click at [703, 203] on button "button" at bounding box center [701, 193] width 46 height 33
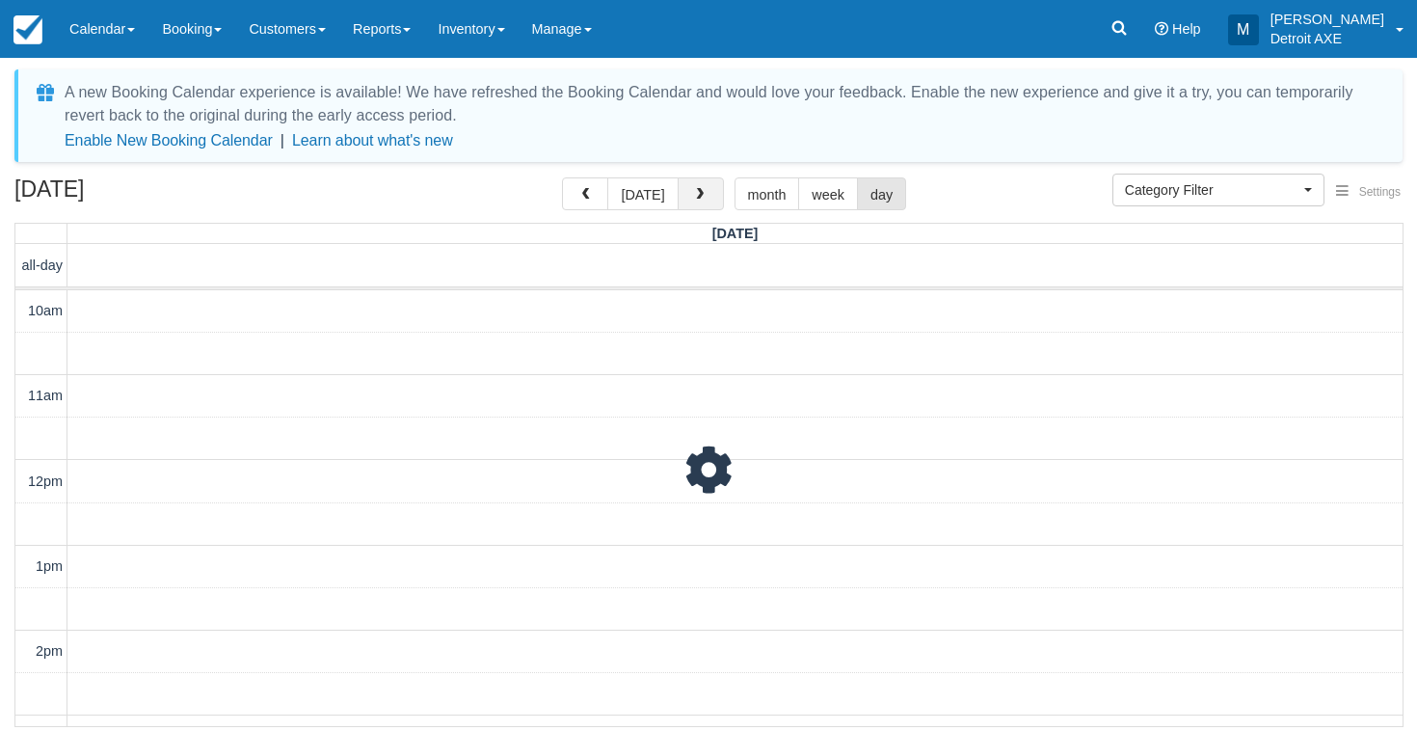
scroll to position [598, 0]
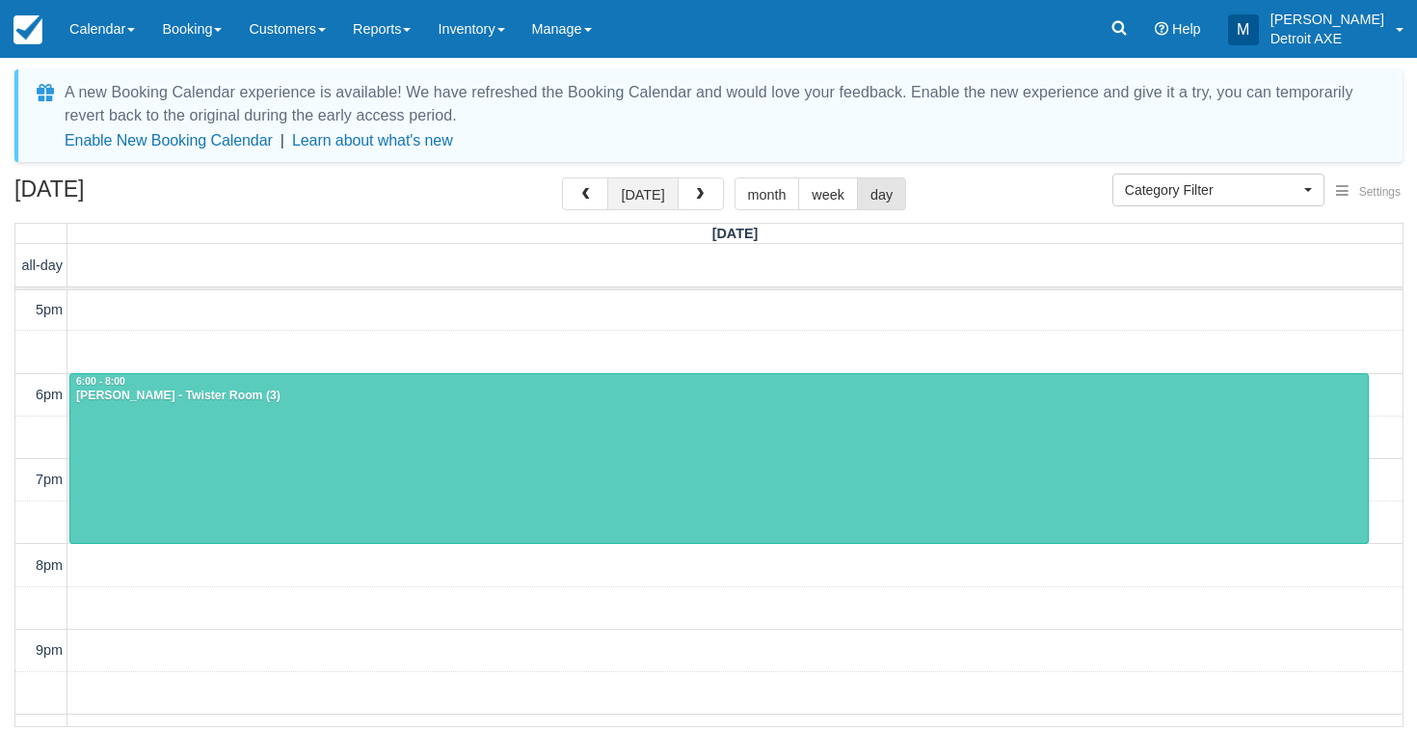
click at [663, 200] on button "today" at bounding box center [642, 193] width 70 height 33
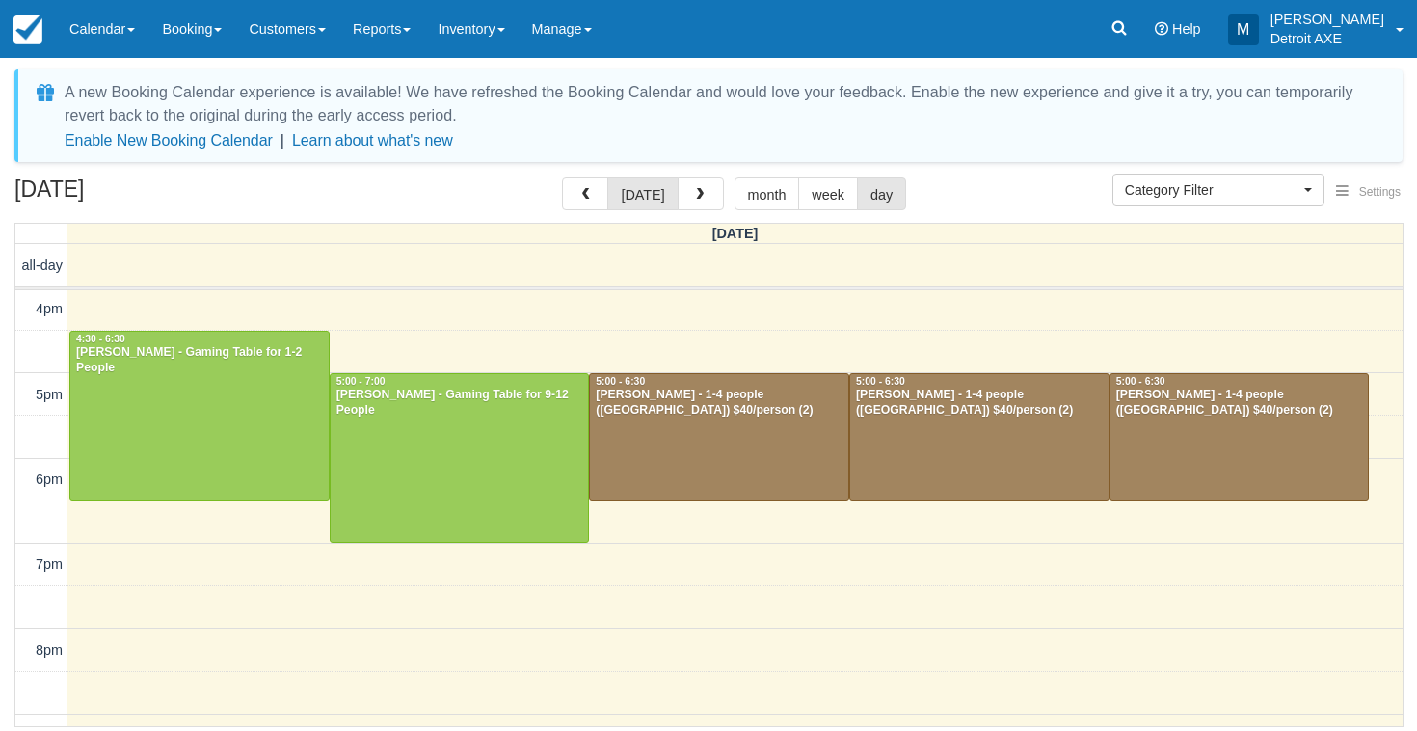
scroll to position [512, 0]
click at [518, 446] on div at bounding box center [460, 459] width 258 height 169
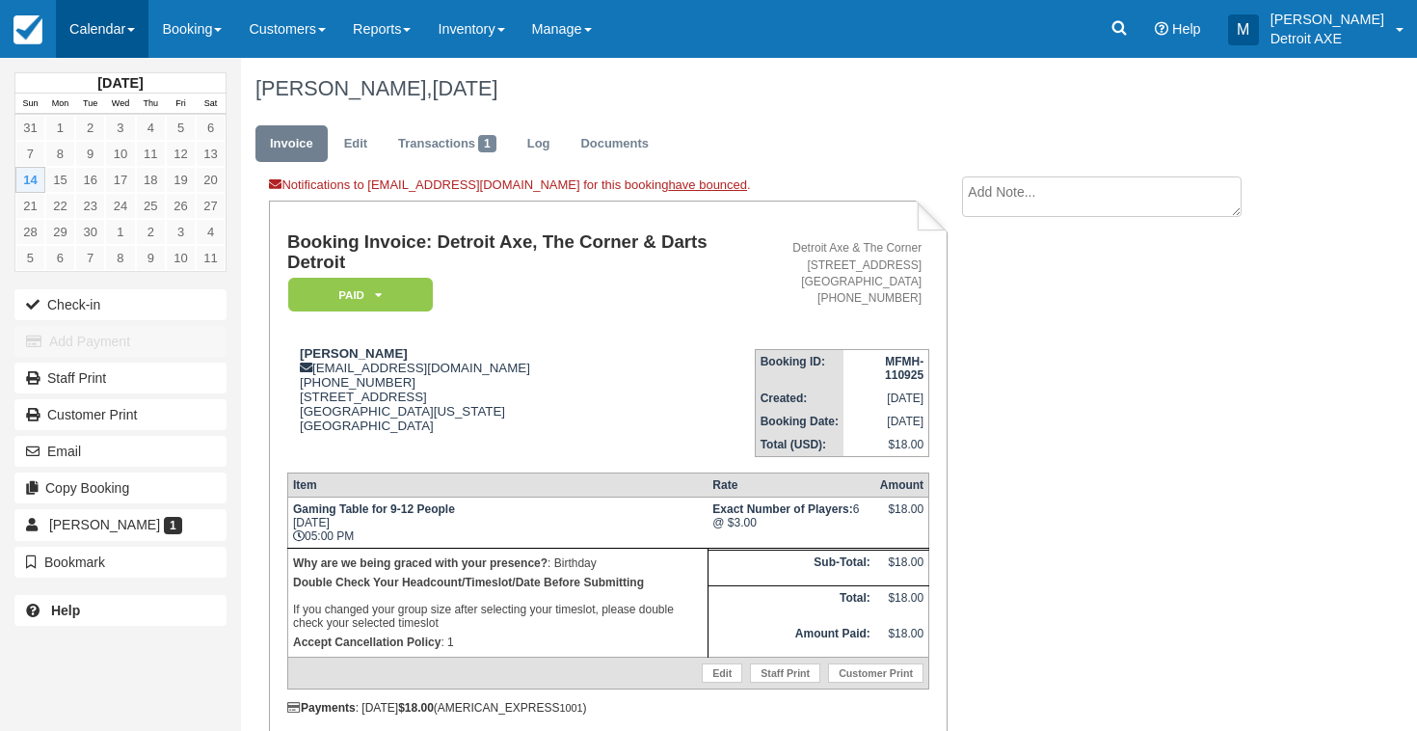
click at [116, 31] on link "Calendar" at bounding box center [102, 29] width 93 height 58
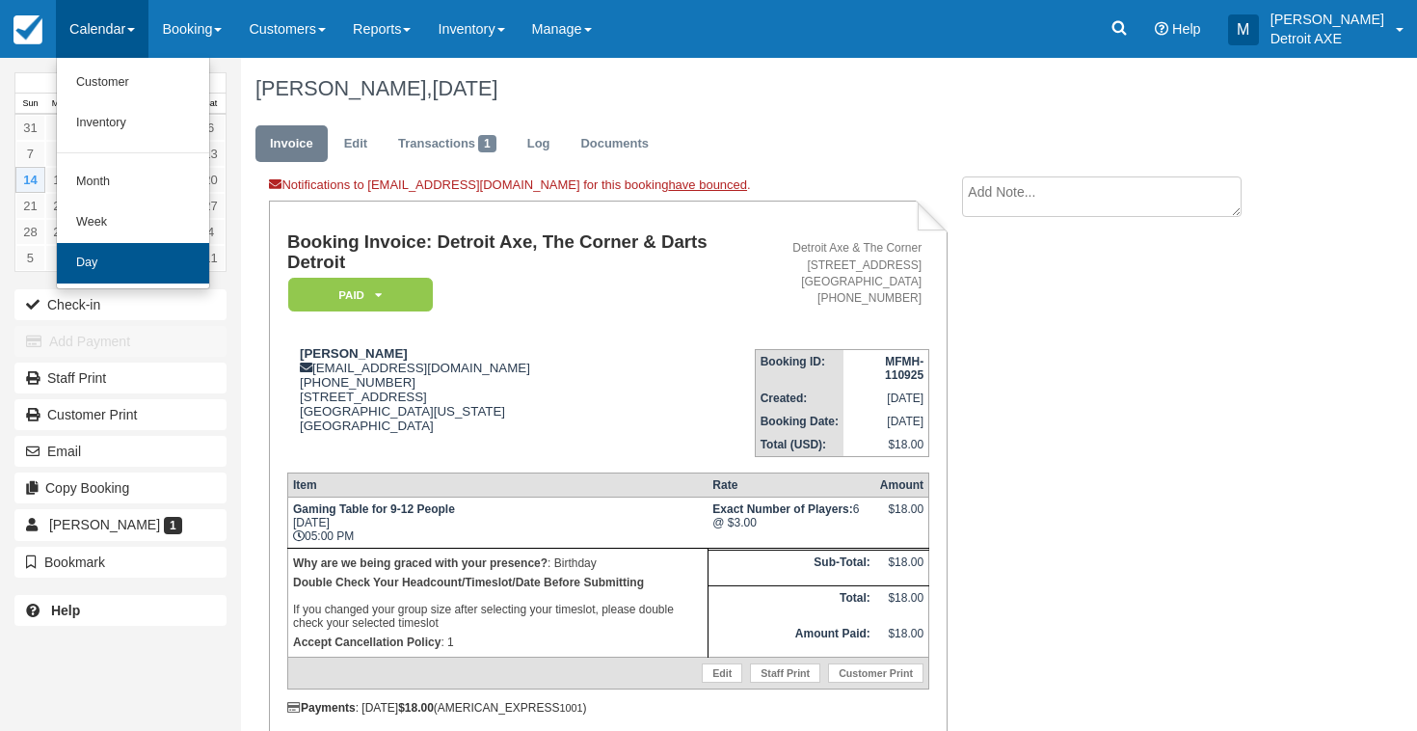
click at [102, 256] on link "Day" at bounding box center [133, 263] width 152 height 40
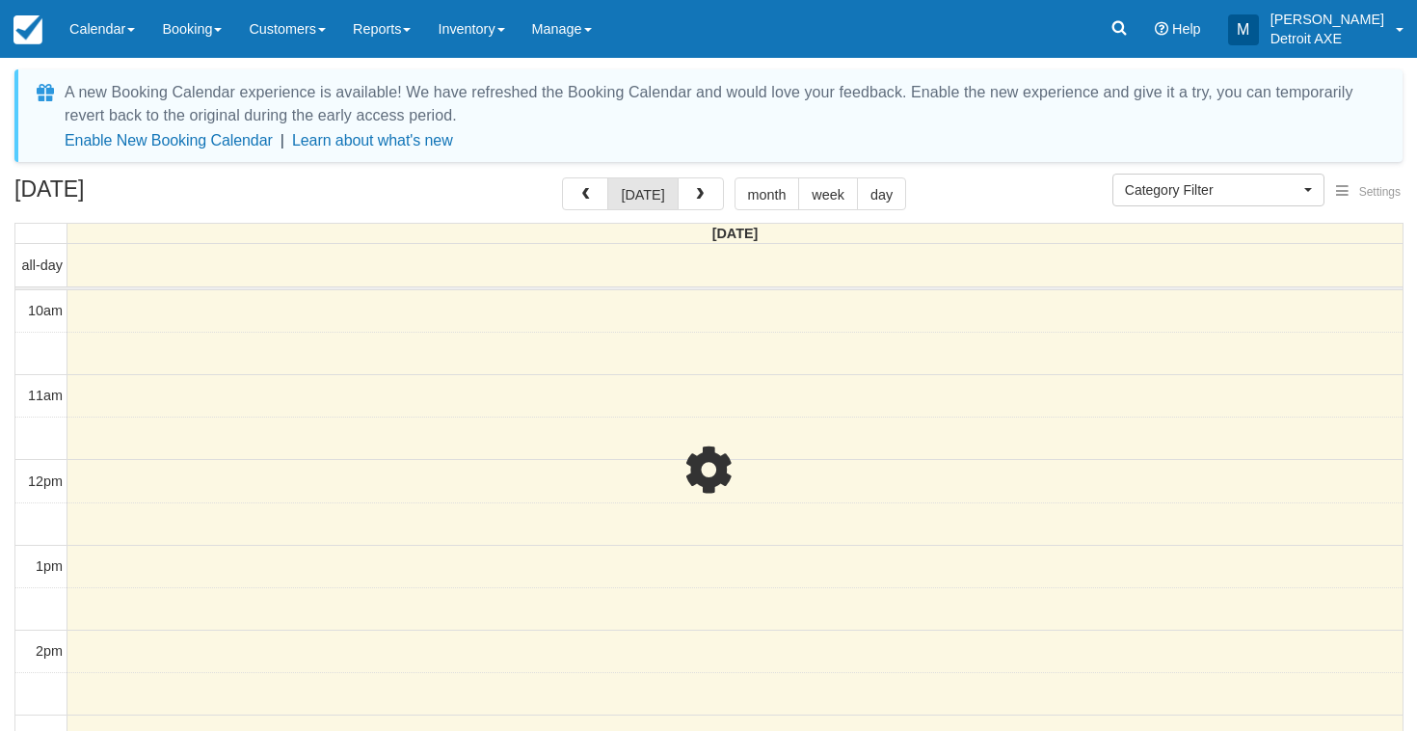
select select
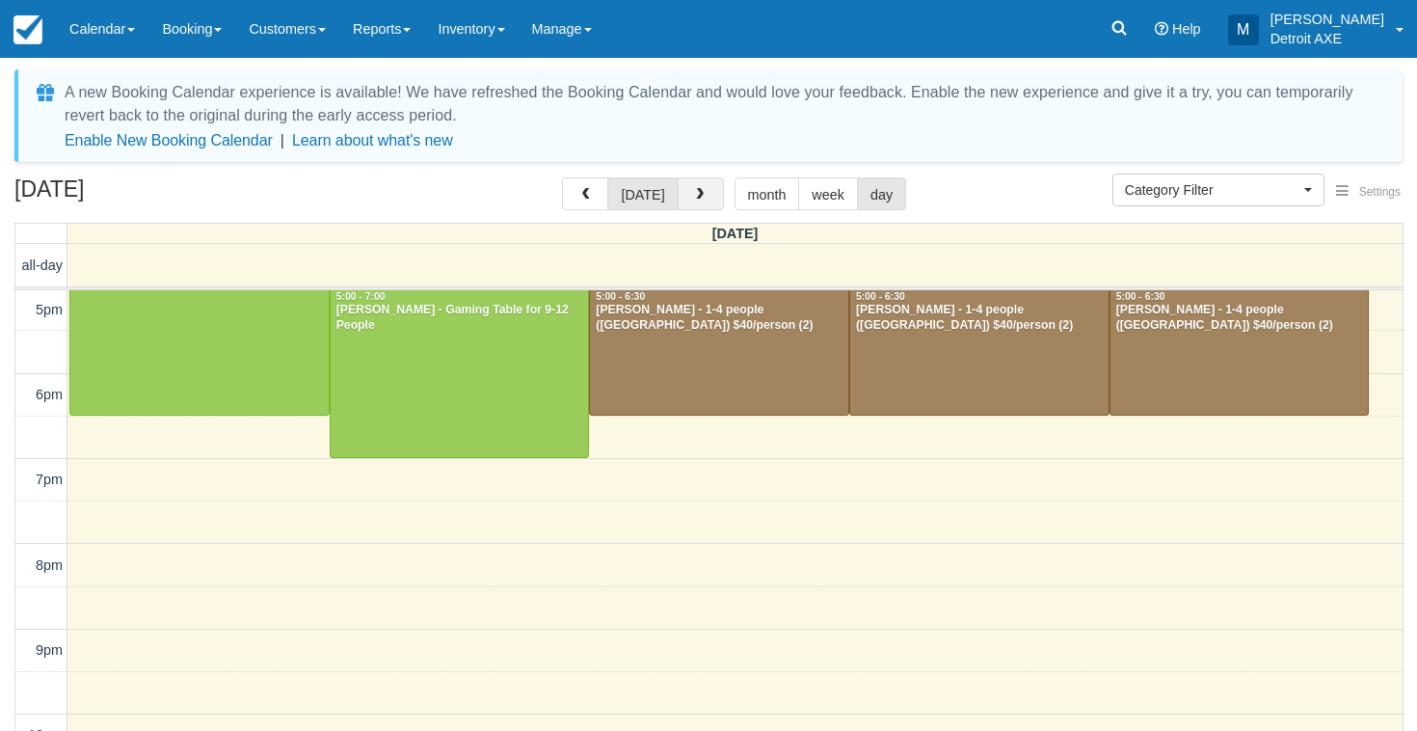
click at [712, 180] on button "button" at bounding box center [701, 193] width 46 height 33
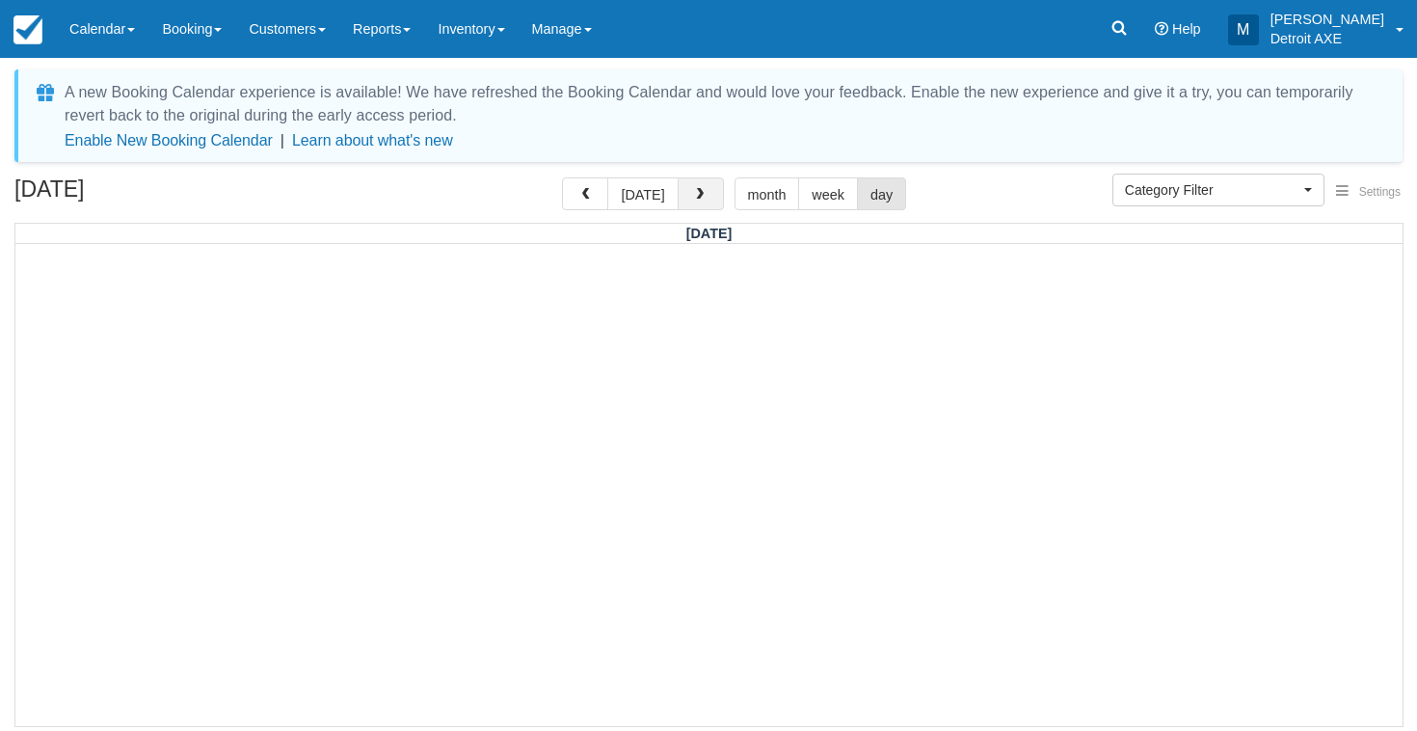
click at [712, 180] on button "button" at bounding box center [701, 193] width 46 height 33
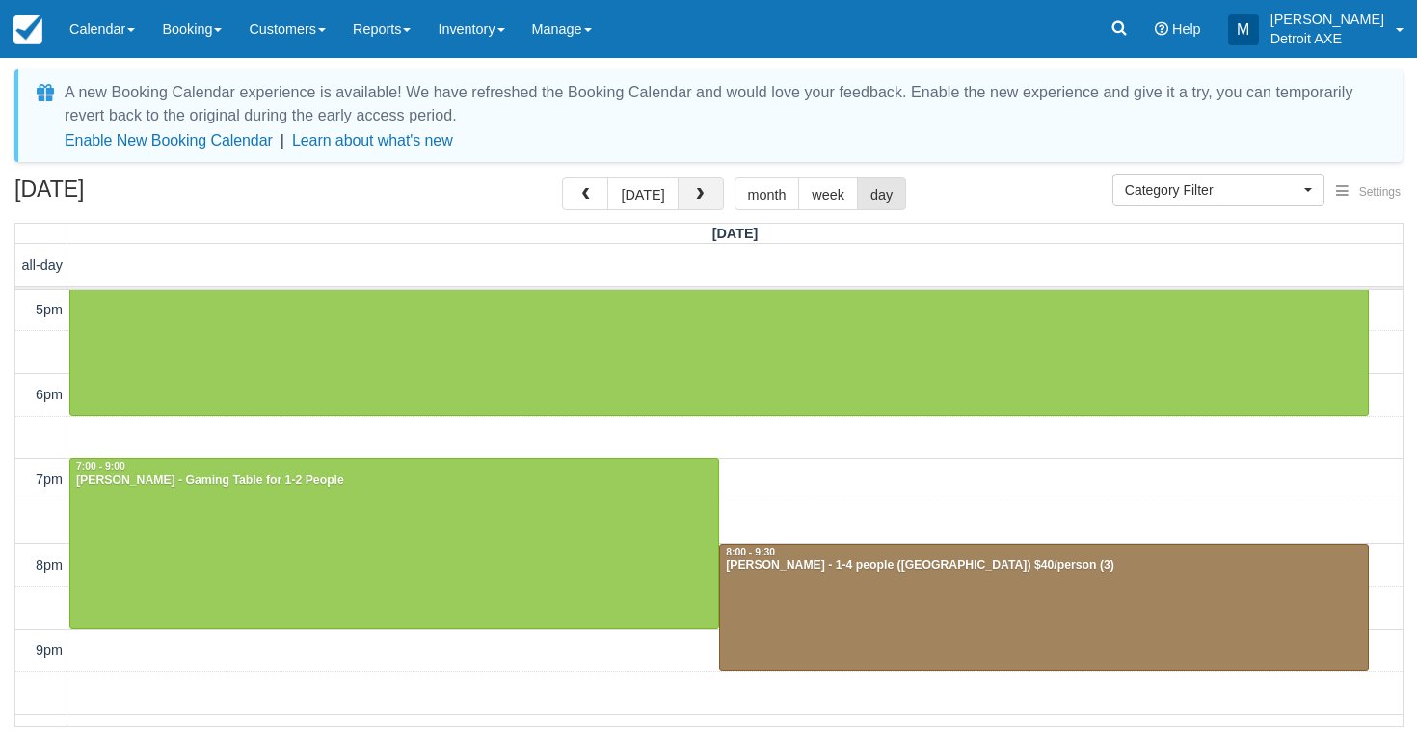
click at [712, 180] on button "button" at bounding box center [701, 193] width 46 height 33
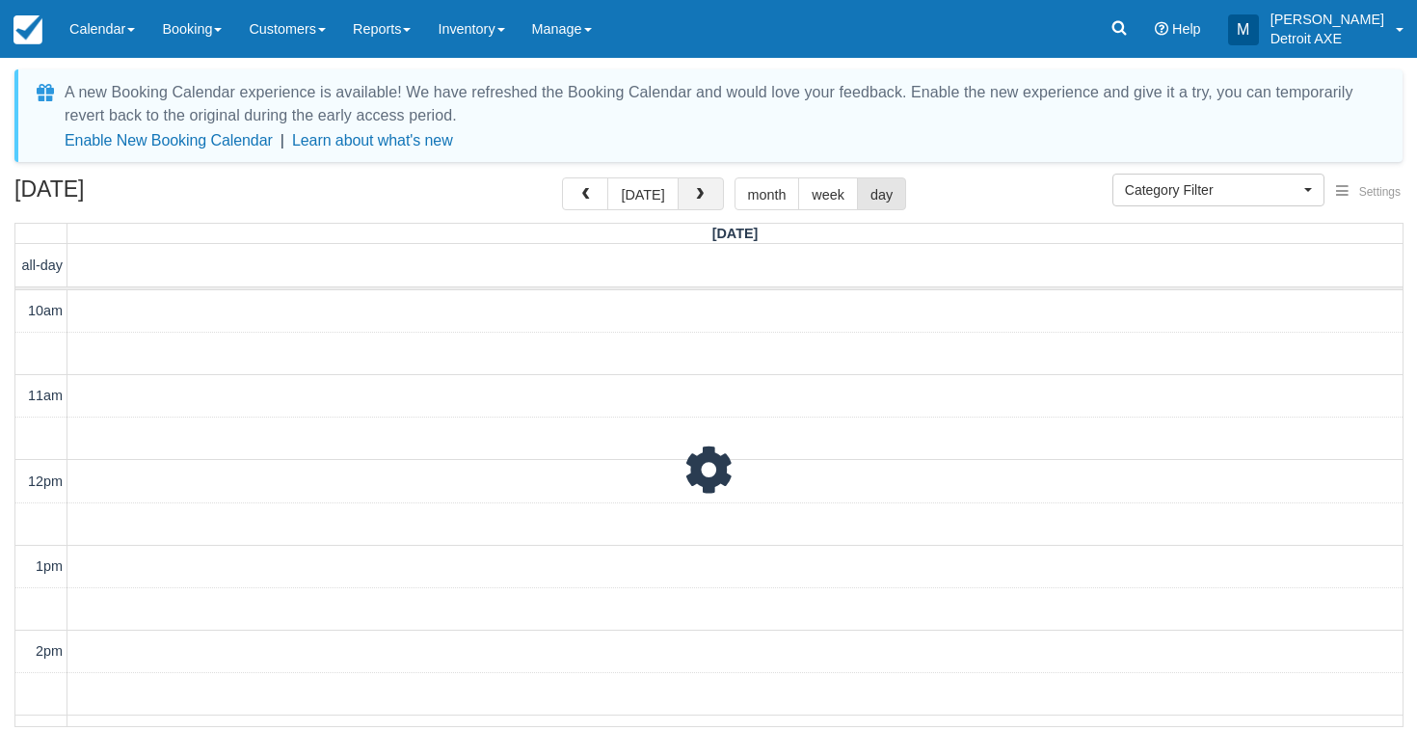
scroll to position [598, 0]
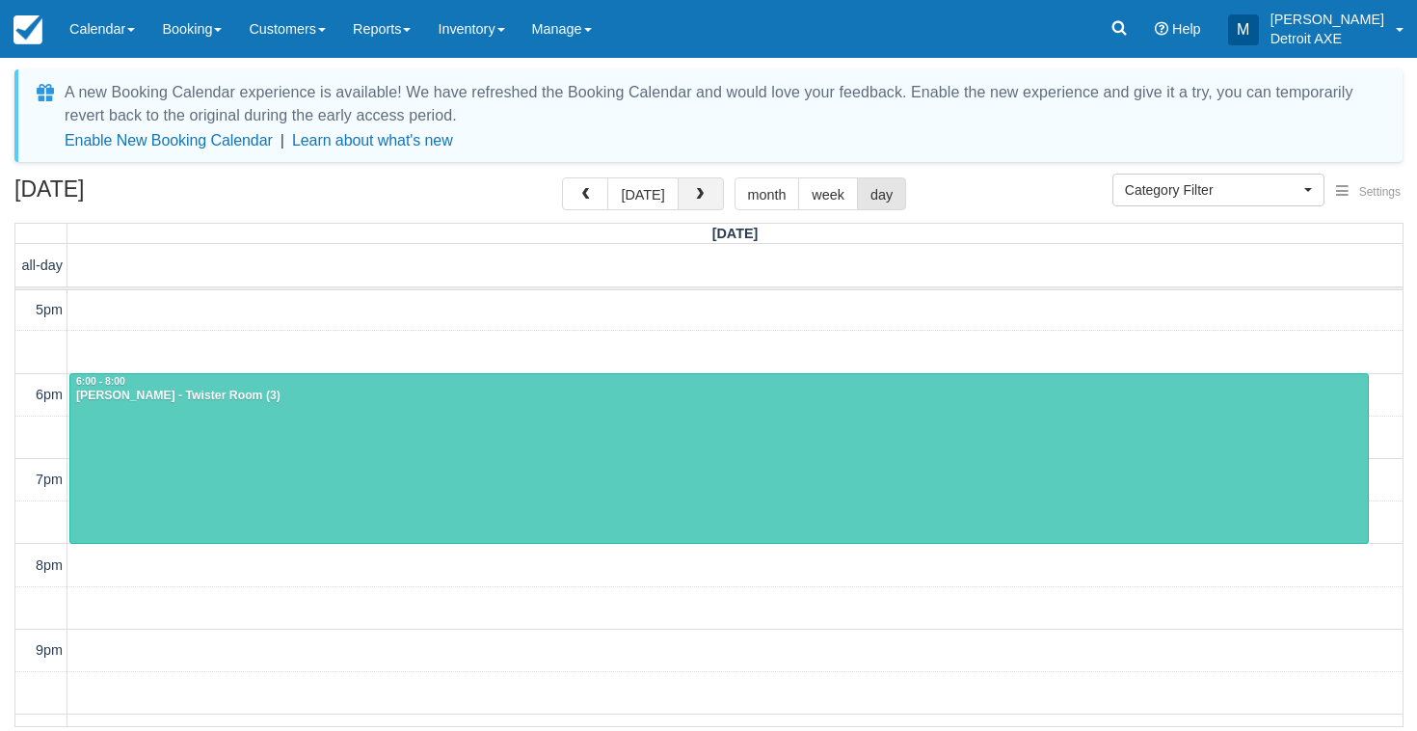
click at [712, 180] on button "button" at bounding box center [701, 193] width 46 height 33
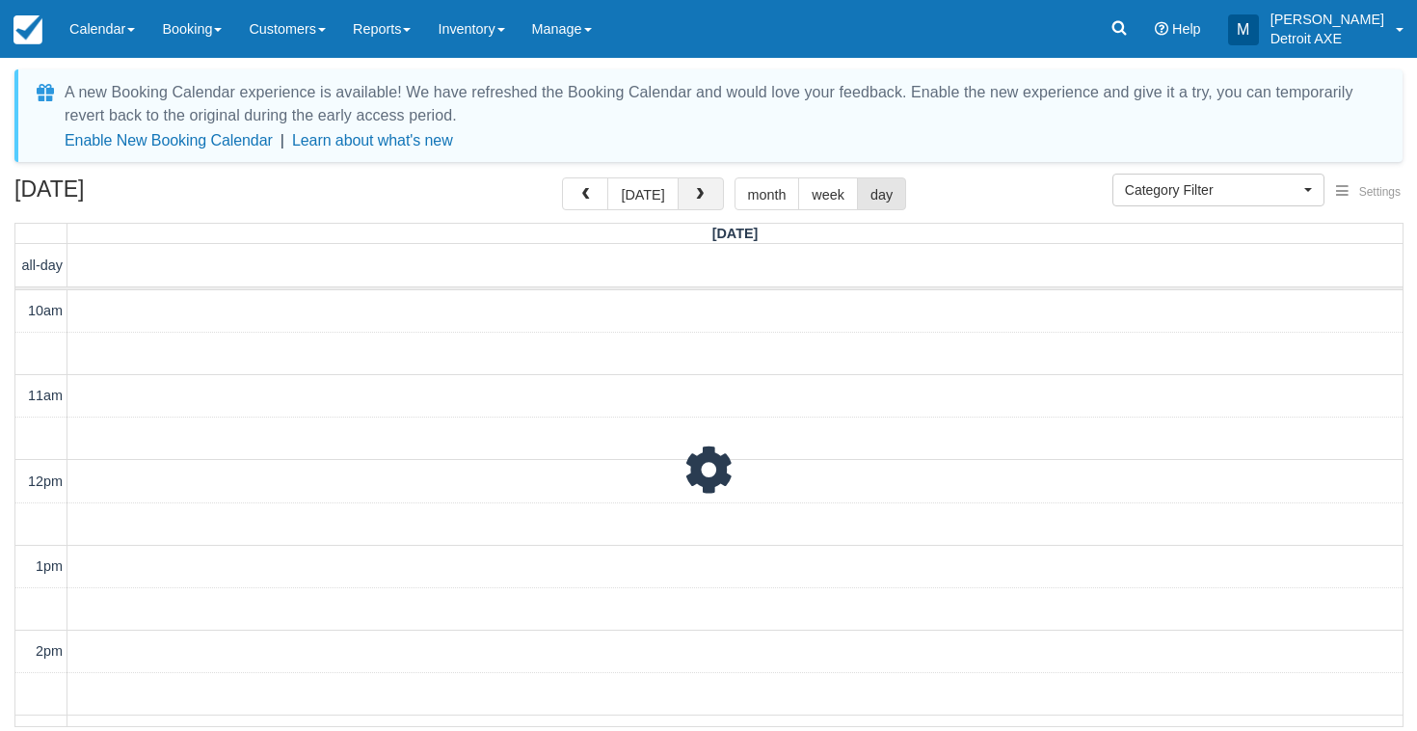
scroll to position [598, 0]
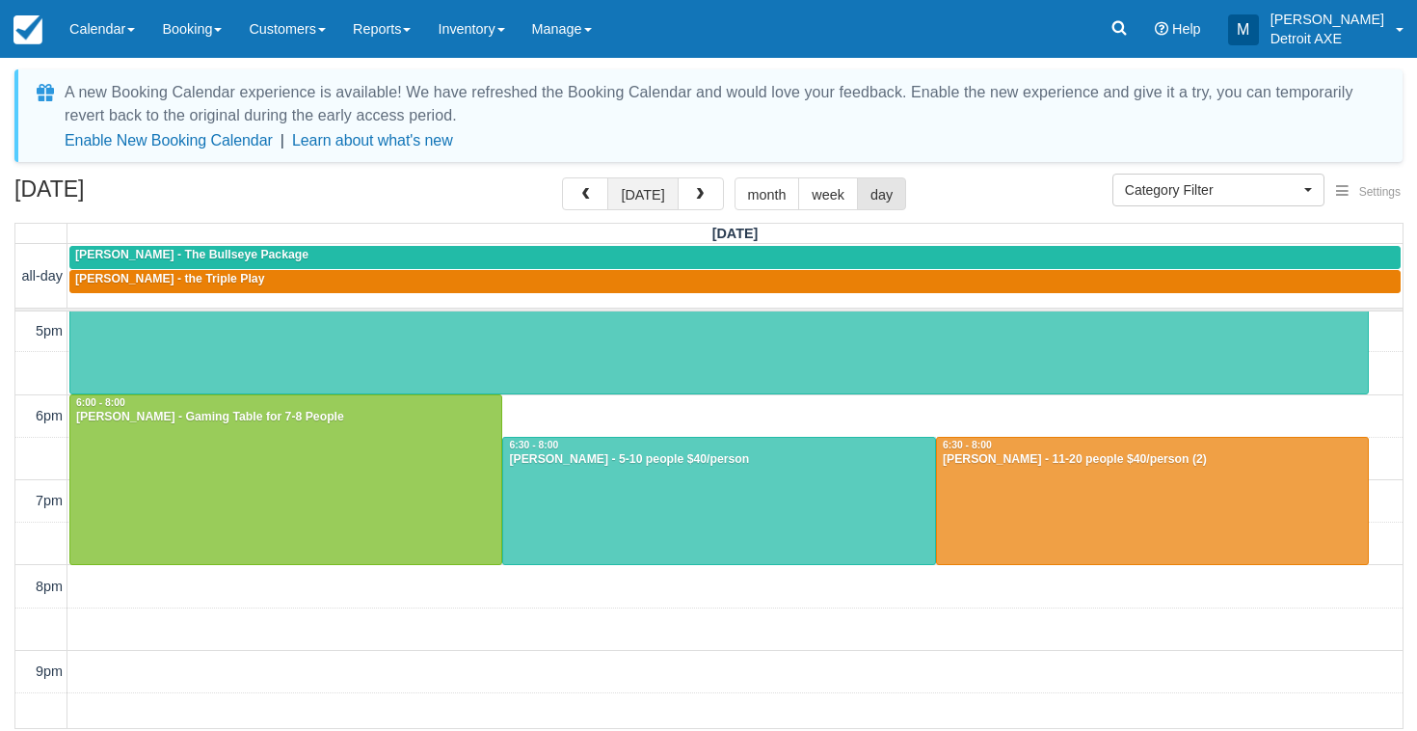
click at [640, 197] on button "today" at bounding box center [642, 193] width 70 height 33
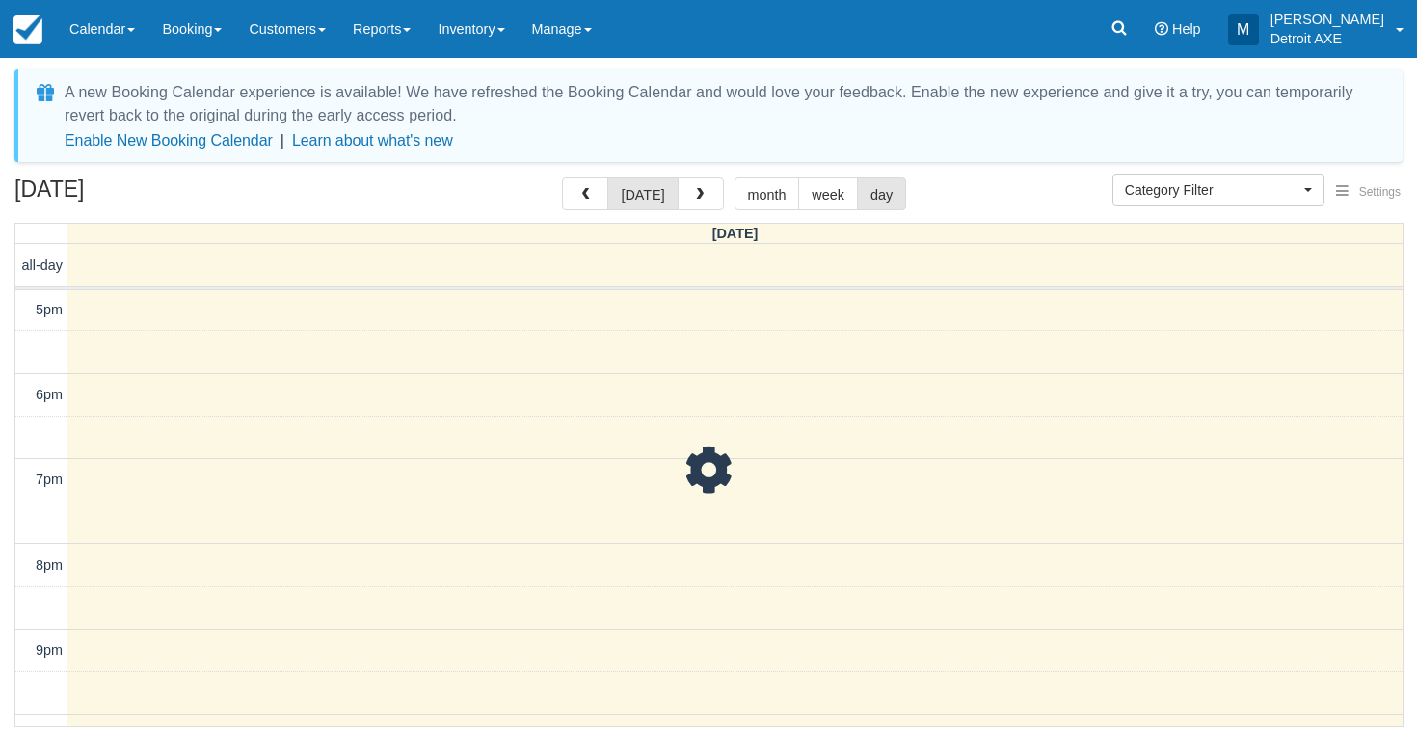
scroll to position [598, 0]
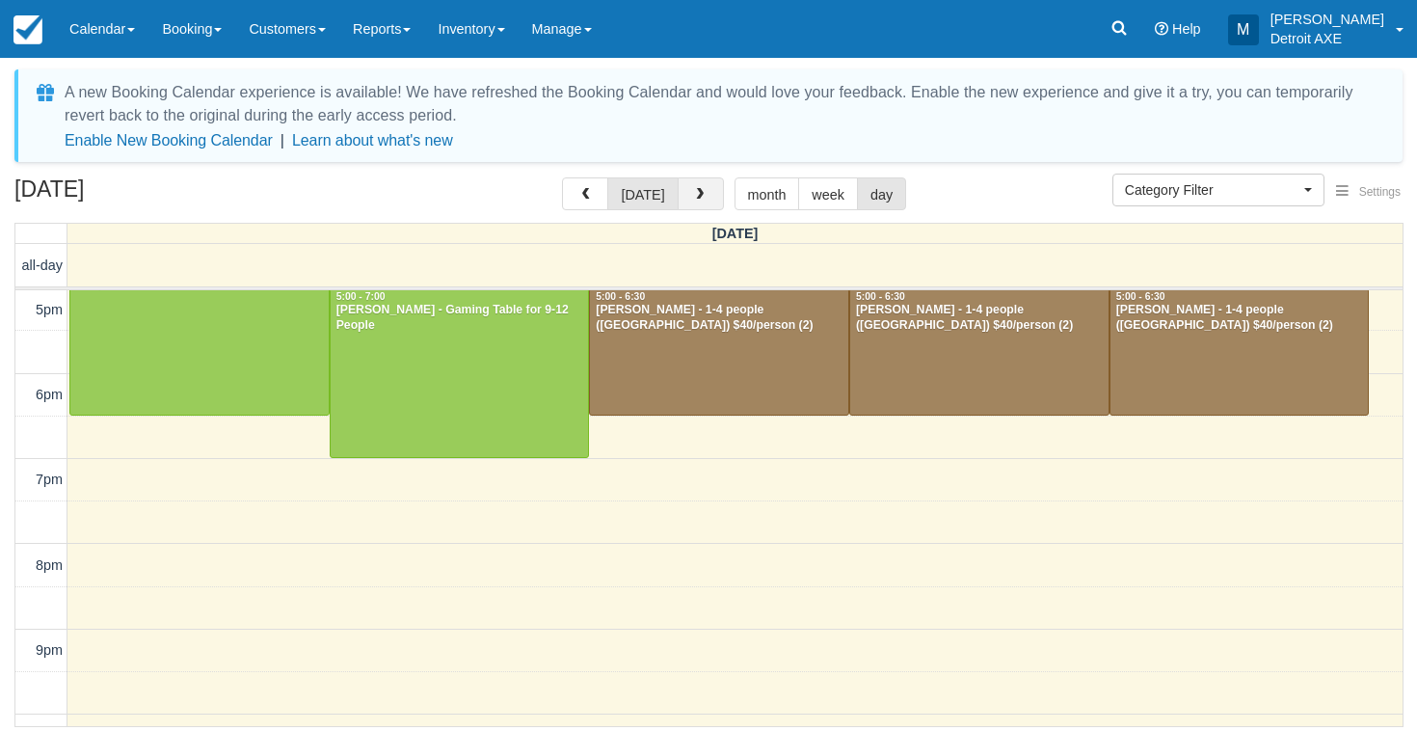
click at [695, 201] on span "button" at bounding box center [699, 194] width 13 height 13
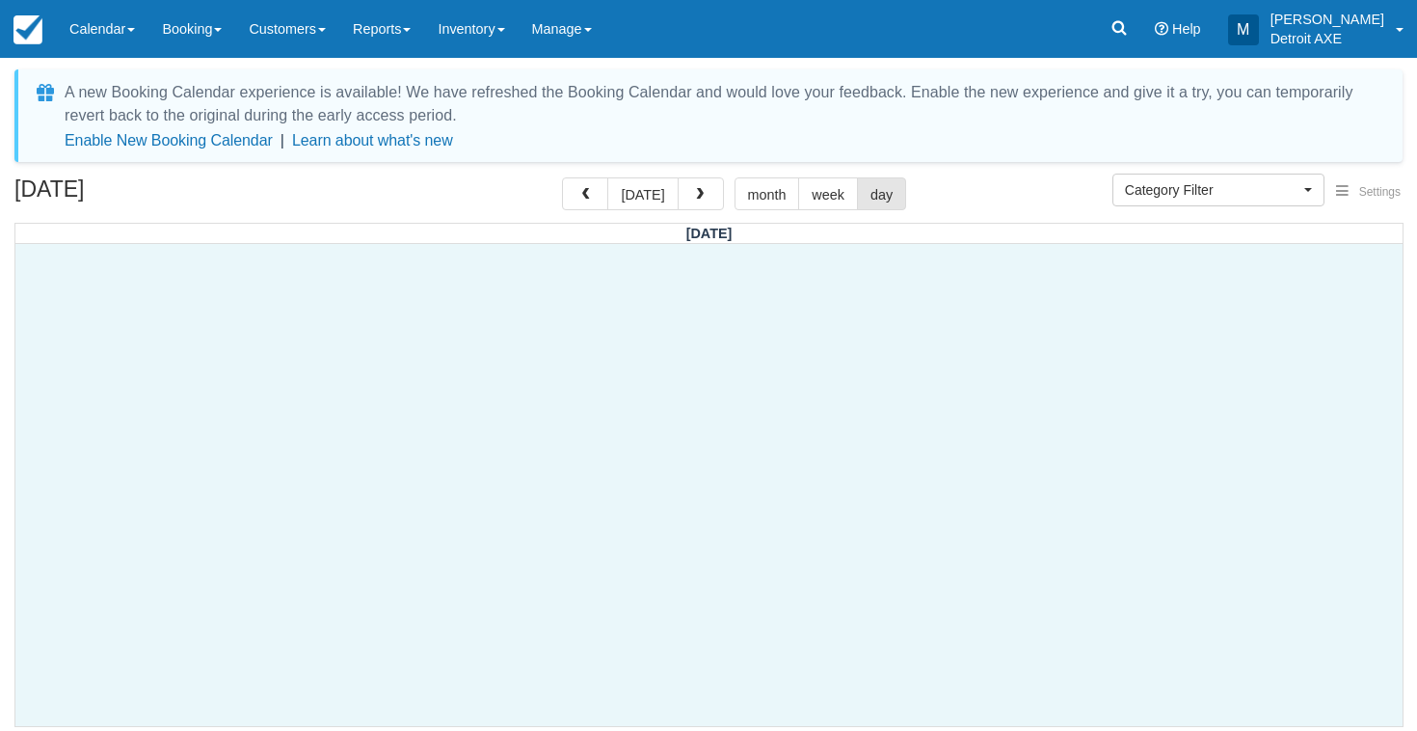
click at [679, 303] on div at bounding box center [709, 485] width 1388 height 482
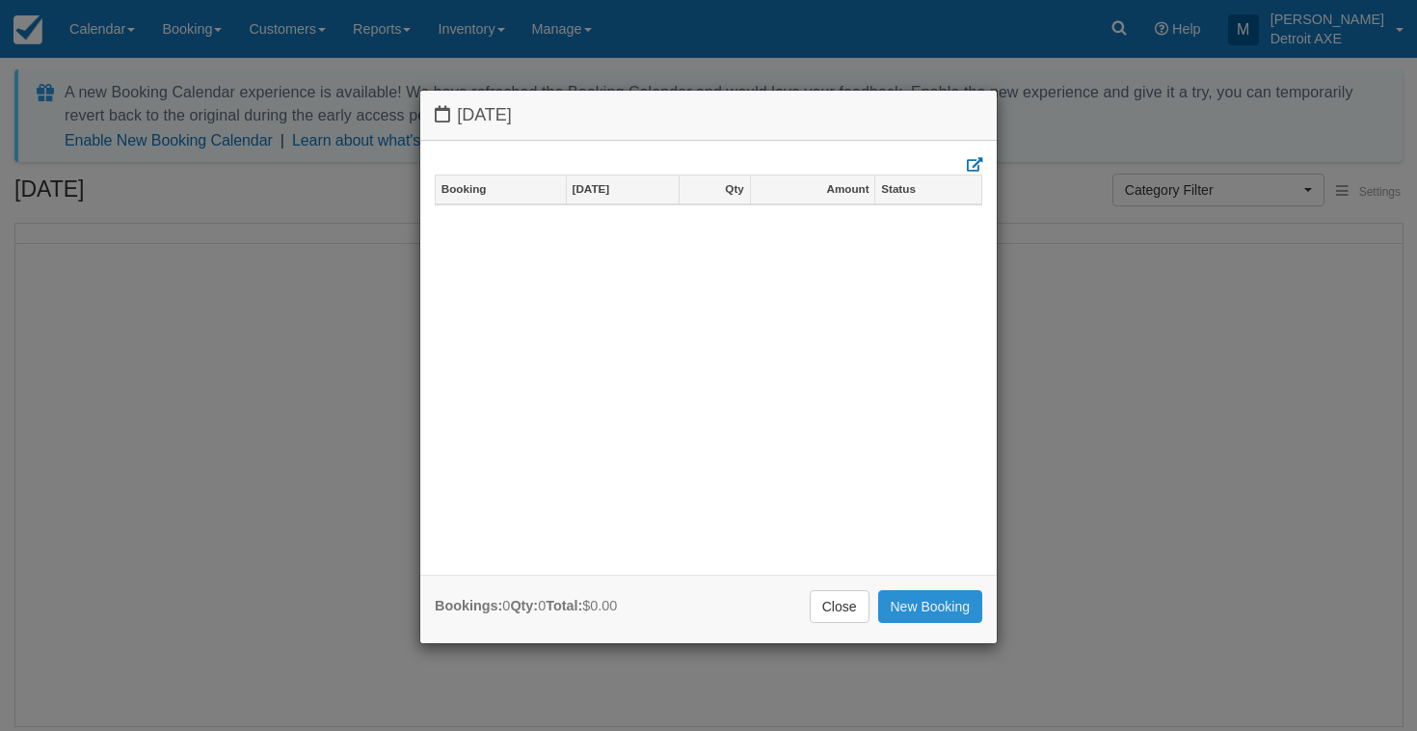
click at [919, 607] on link "New Booking" at bounding box center [930, 606] width 105 height 33
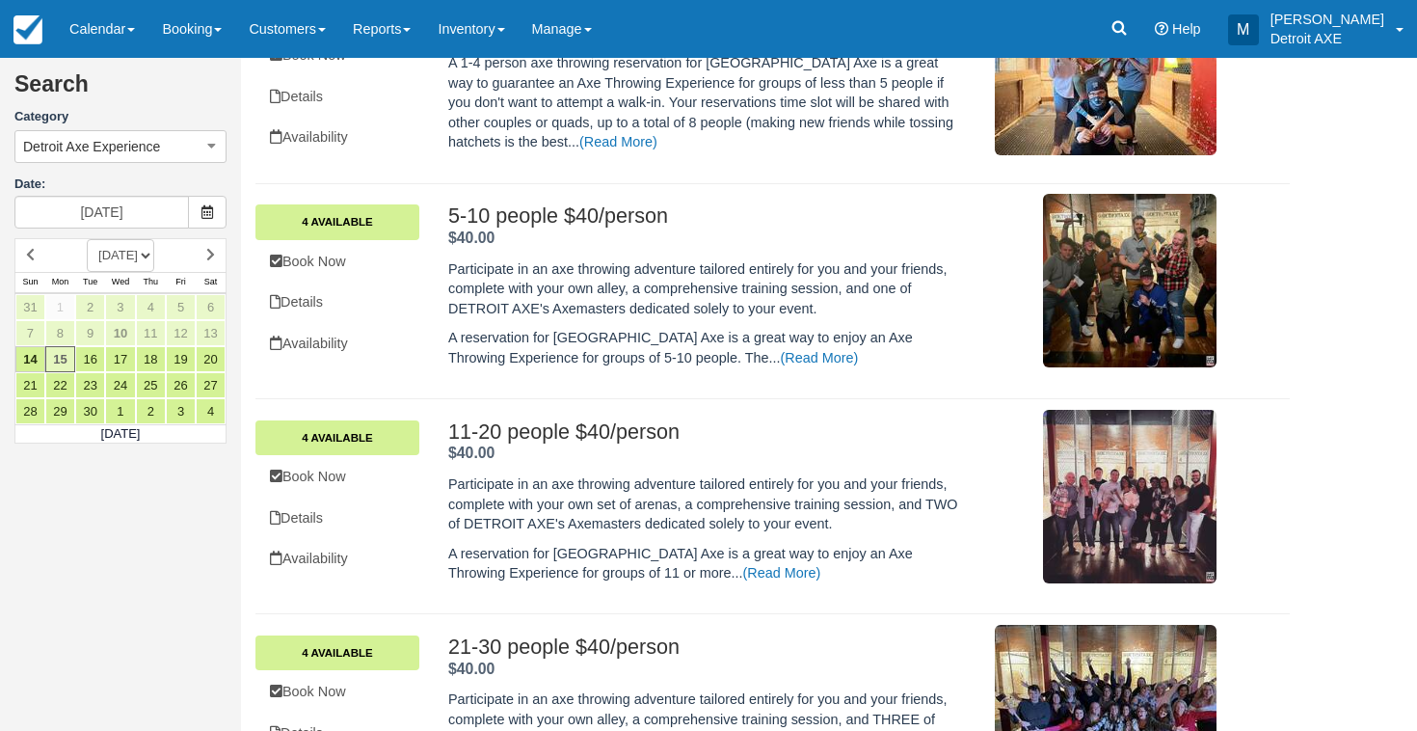
scroll to position [655, 0]
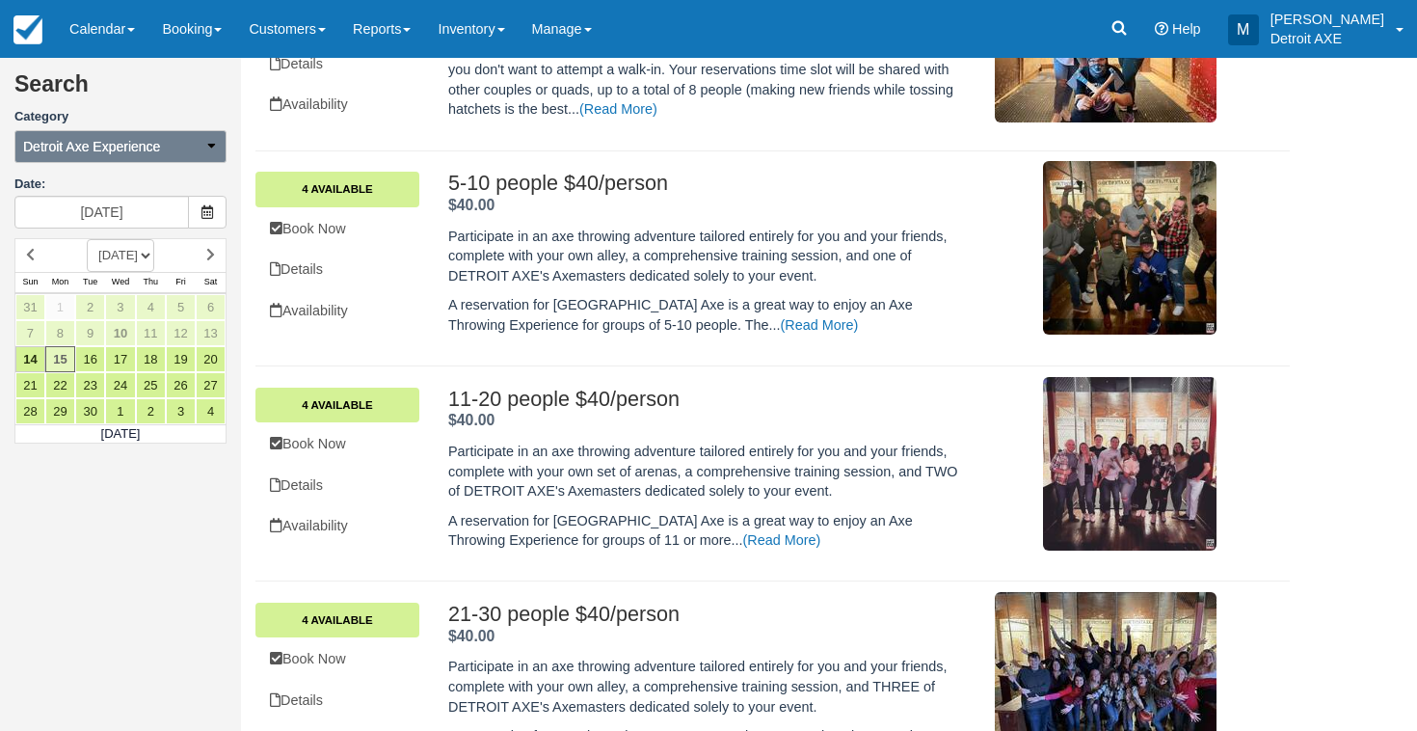
click at [160, 142] on span "Detroit Axe Experience" at bounding box center [91, 146] width 137 height 19
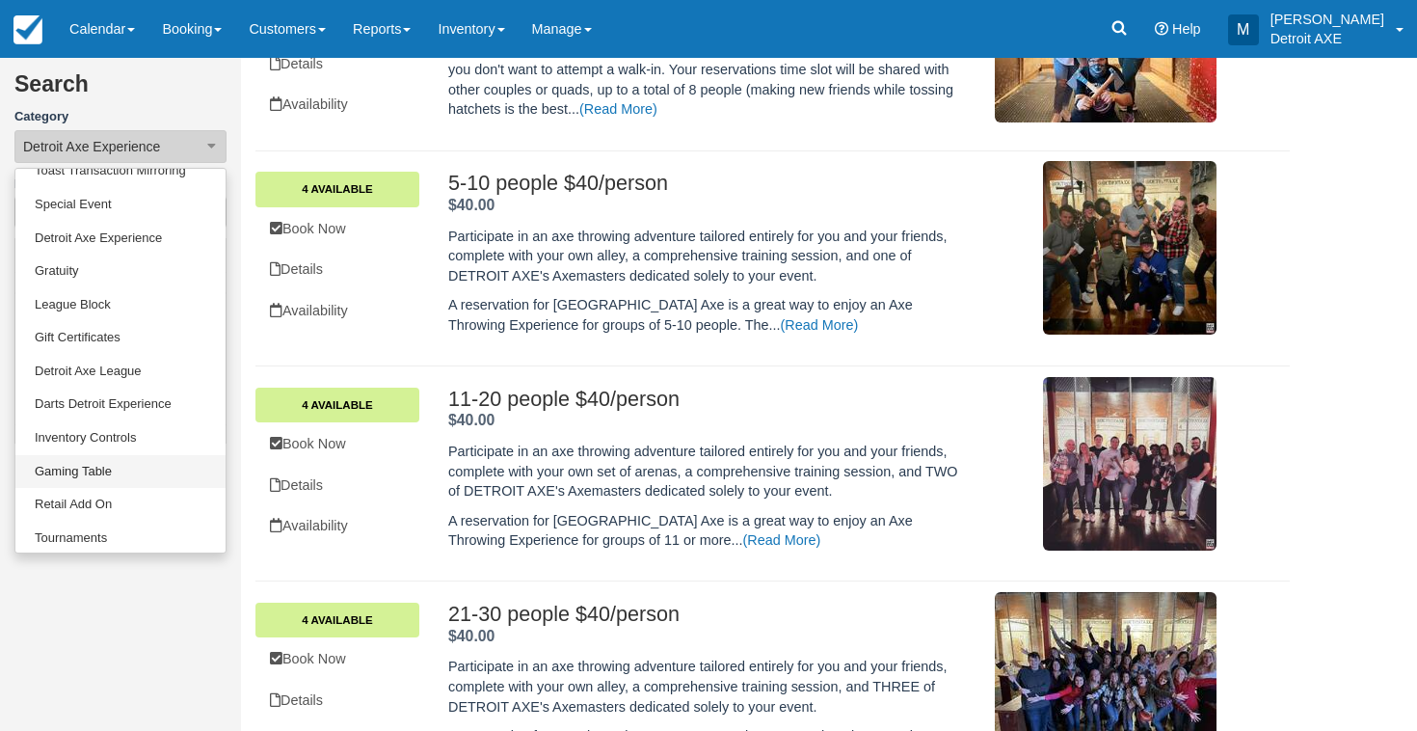
scroll to position [85, 0]
click at [125, 470] on link "Gaming Table" at bounding box center [120, 473] width 210 height 34
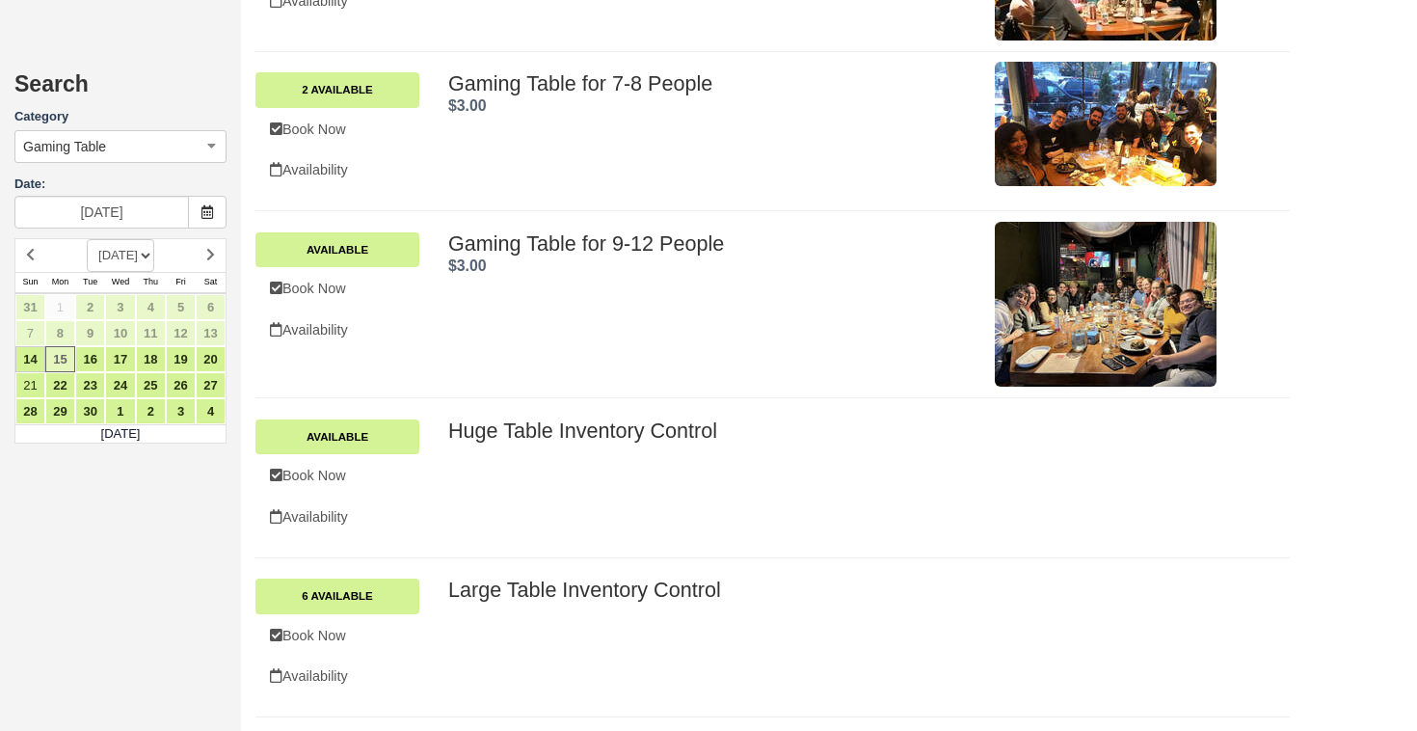
scroll to position [746, 0]
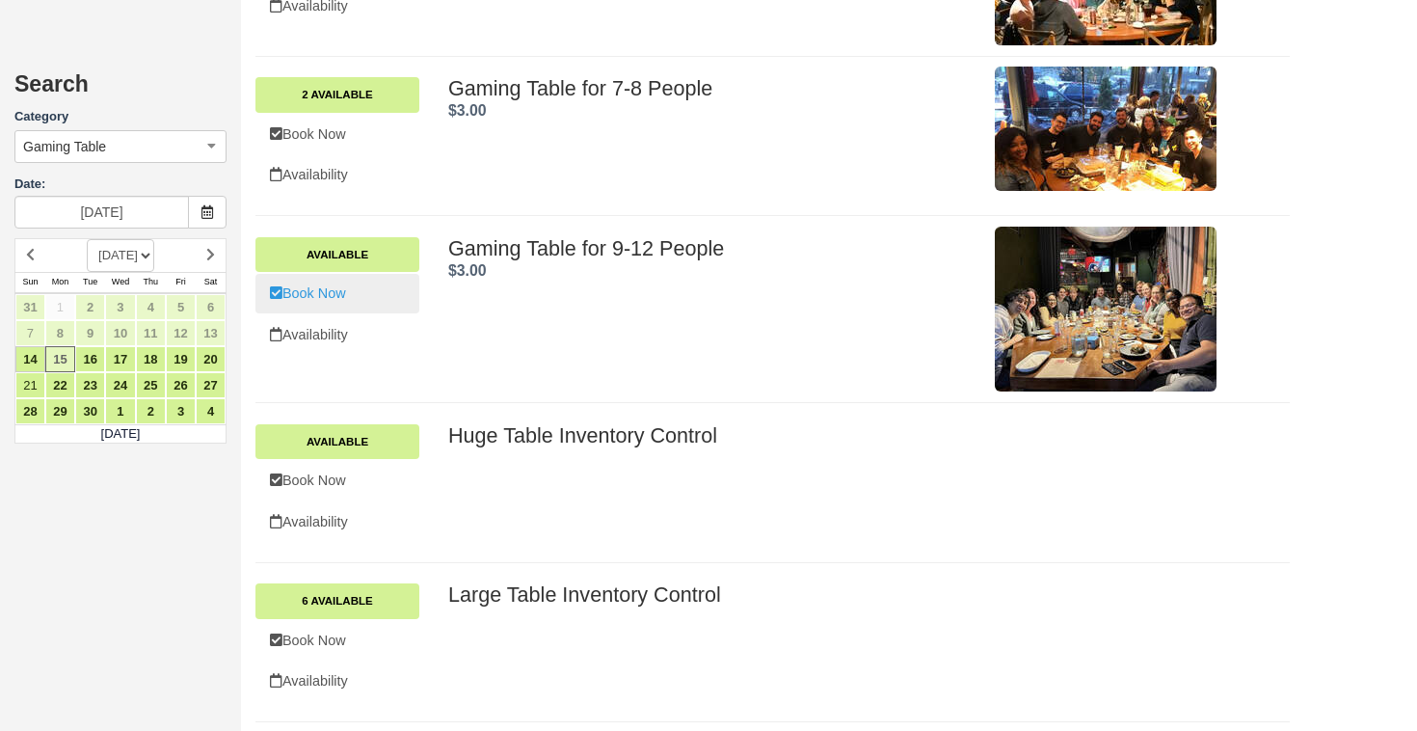
click at [337, 288] on link "Book Now" at bounding box center [338, 294] width 164 height 40
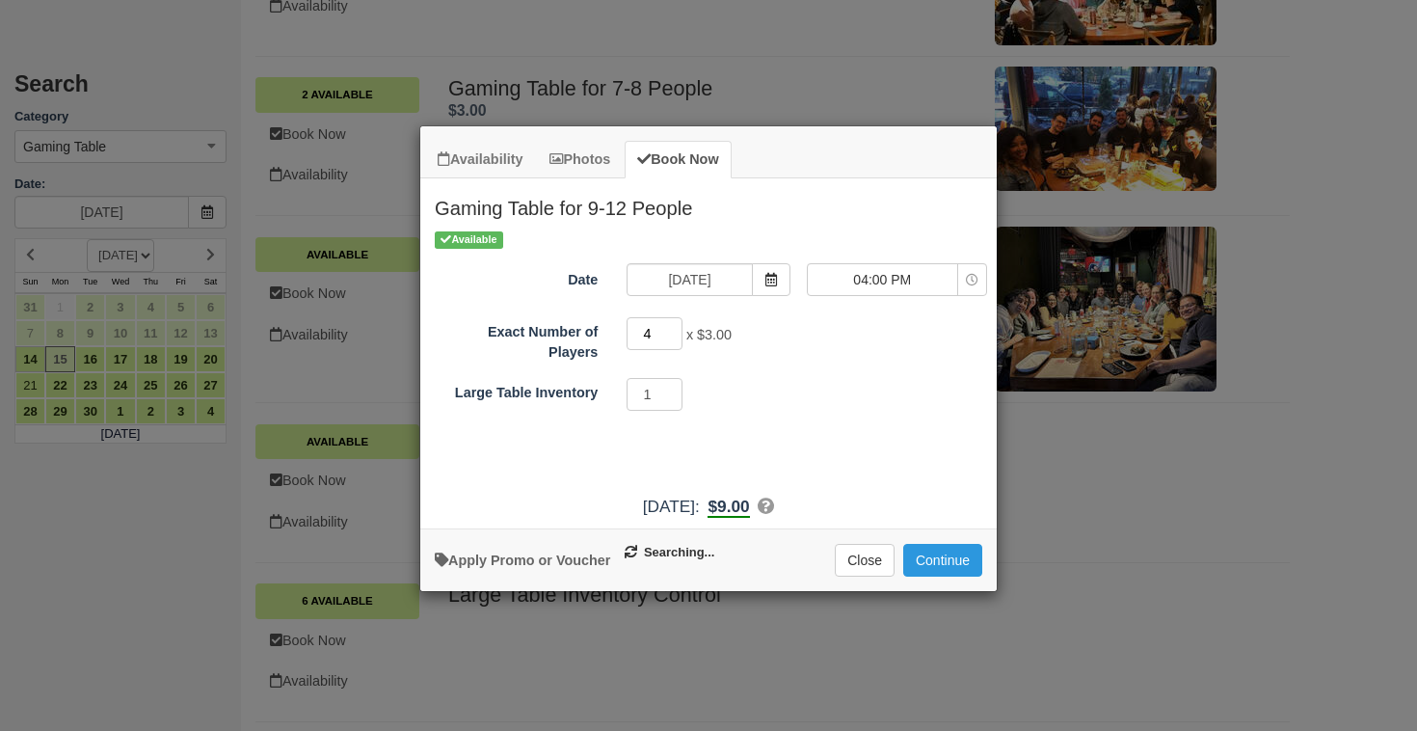
click at [681, 322] on input "4" at bounding box center [655, 333] width 56 height 33
type input "3"
click at [676, 335] on input "3" at bounding box center [655, 333] width 56 height 33
click at [859, 564] on button "Close" at bounding box center [865, 560] width 60 height 33
